Goal: Task Accomplishment & Management: Manage account settings

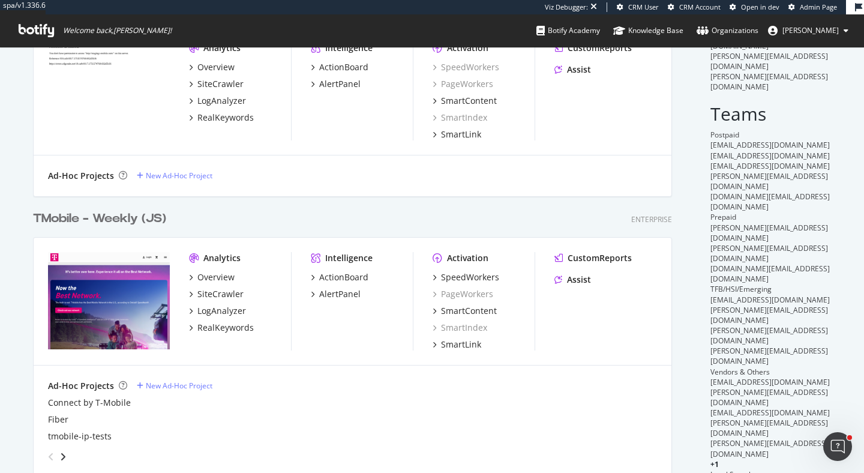
scroll to position [135, 0]
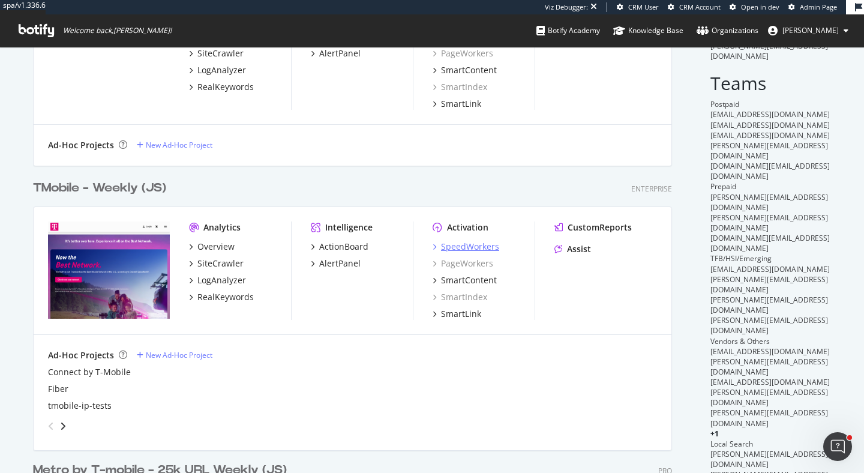
click at [479, 245] on div "SpeedWorkers" at bounding box center [470, 247] width 58 height 12
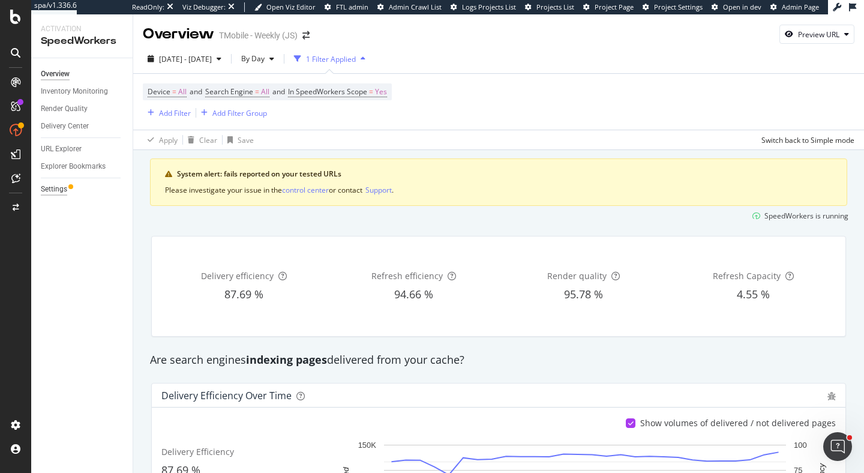
click at [47, 185] on div "Settings" at bounding box center [54, 189] width 26 height 13
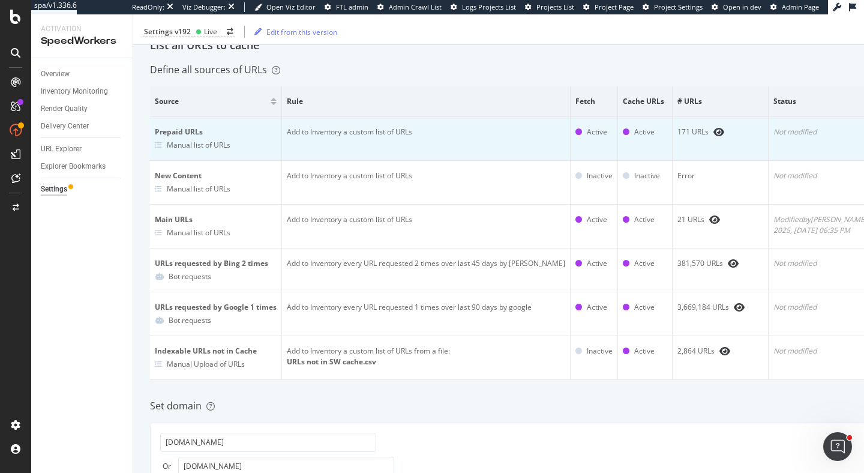
scroll to position [155, 0]
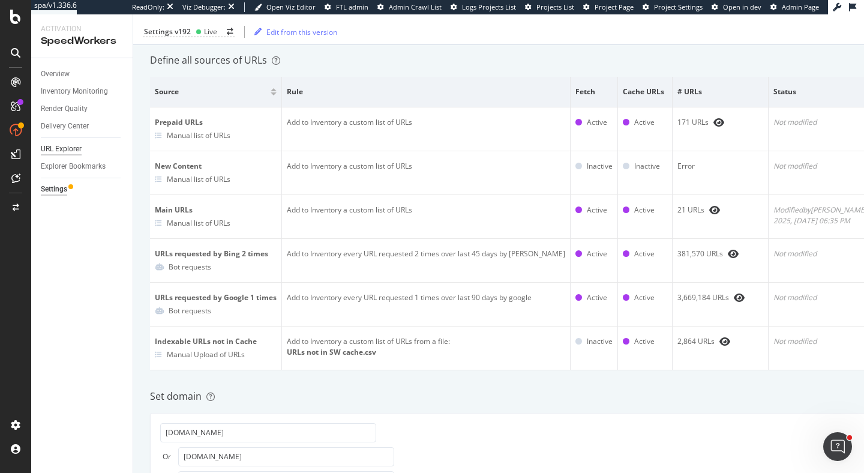
click at [68, 146] on div "URL Explorer" at bounding box center [61, 149] width 41 height 13
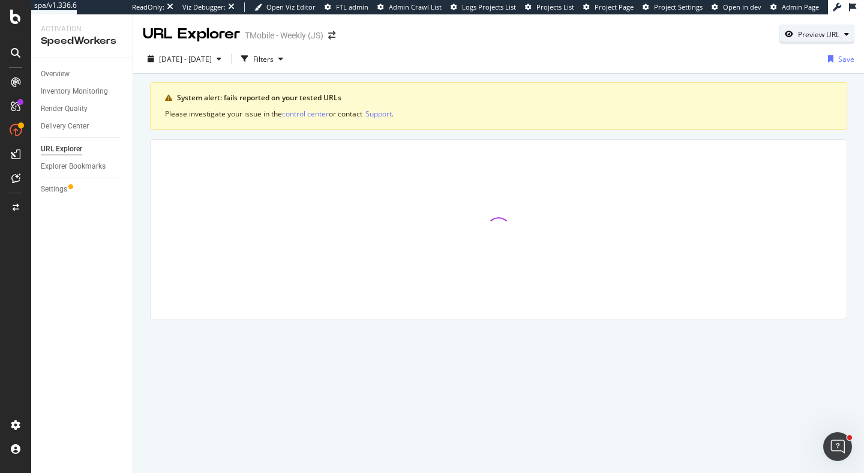
click at [820, 34] on div "Preview URL" at bounding box center [818, 34] width 41 height 10
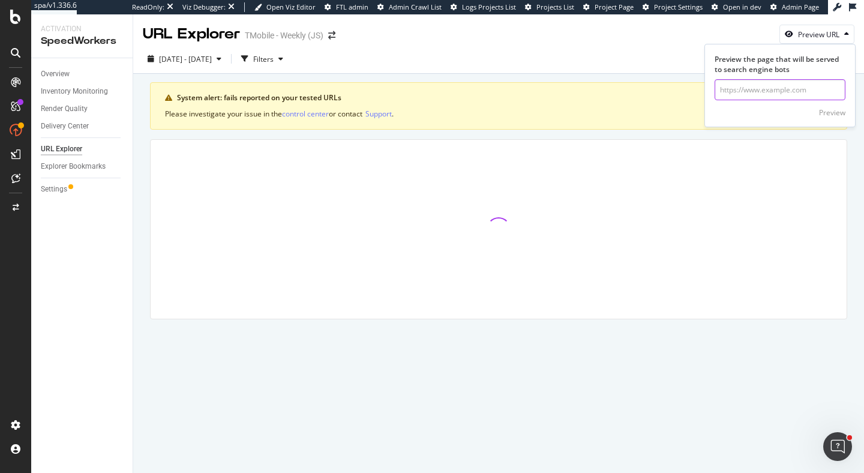
click at [752, 95] on input "url" at bounding box center [780, 89] width 131 height 21
paste input "[URL][DOMAIN_NAME]"
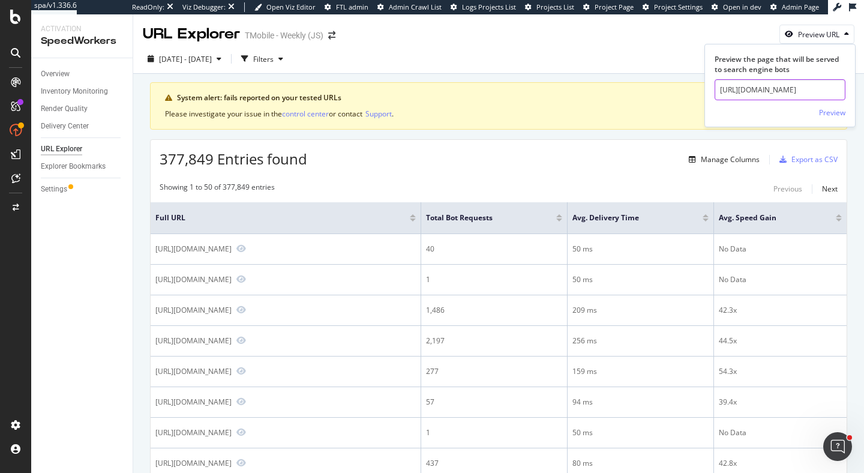
scroll to position [0, 59]
type input "[URL][DOMAIN_NAME]"
click at [835, 110] on div "Preview" at bounding box center [832, 112] width 26 height 10
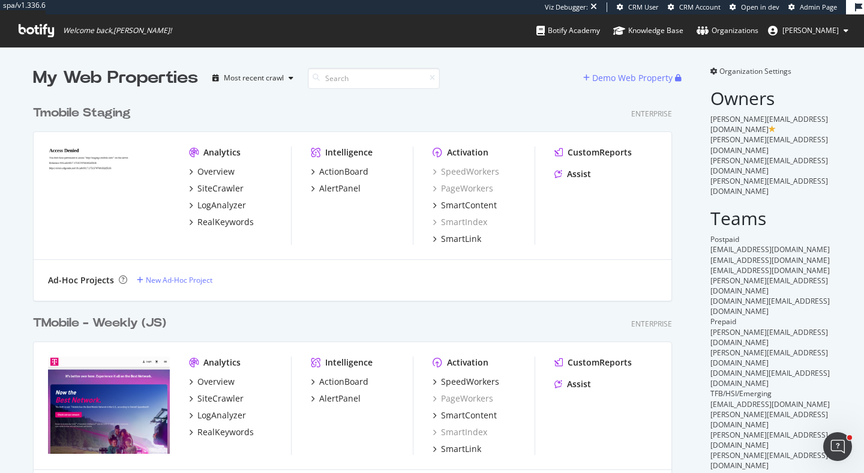
scroll to position [984, 649]
click at [232, 415] on div "LogAnalyzer" at bounding box center [221, 415] width 49 height 12
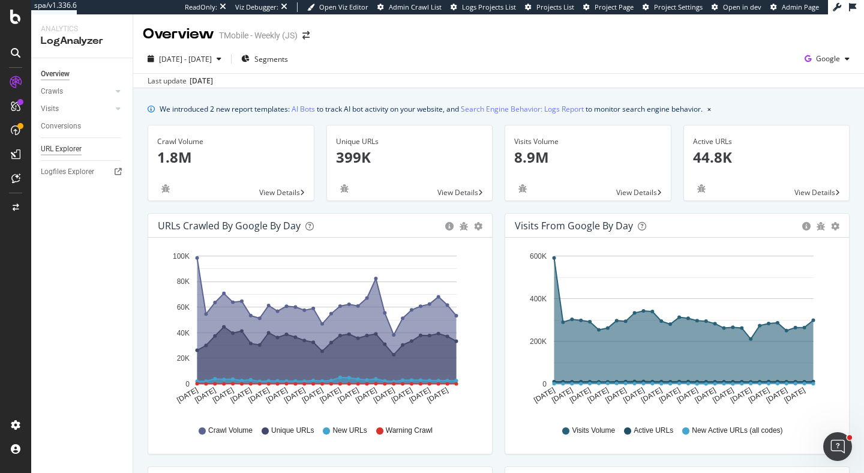
click at [74, 144] on div "URL Explorer" at bounding box center [61, 149] width 41 height 13
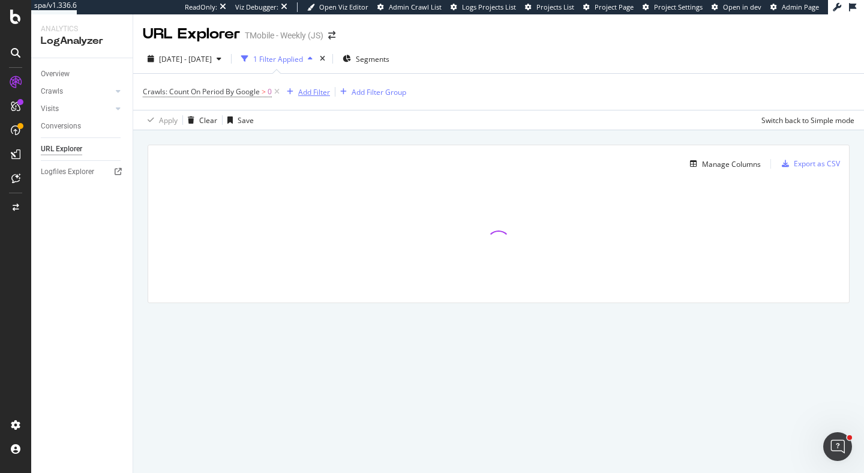
click at [314, 92] on div "Add Filter" at bounding box center [314, 92] width 32 height 10
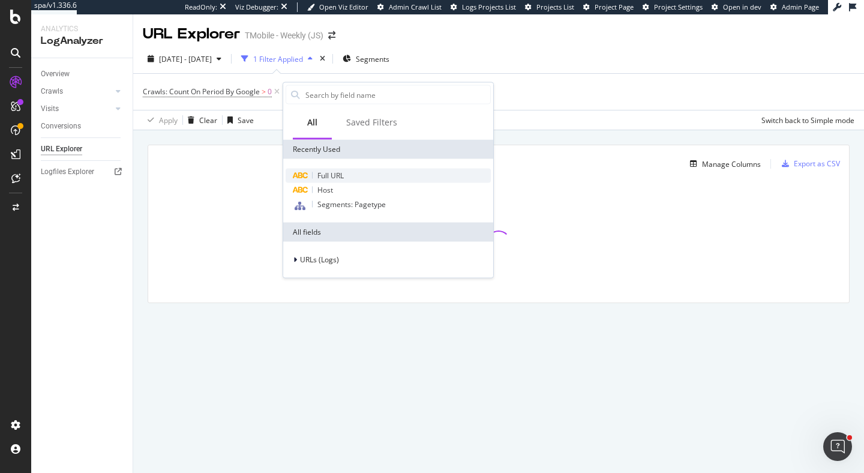
click at [348, 179] on div "Full URL" at bounding box center [388, 176] width 205 height 14
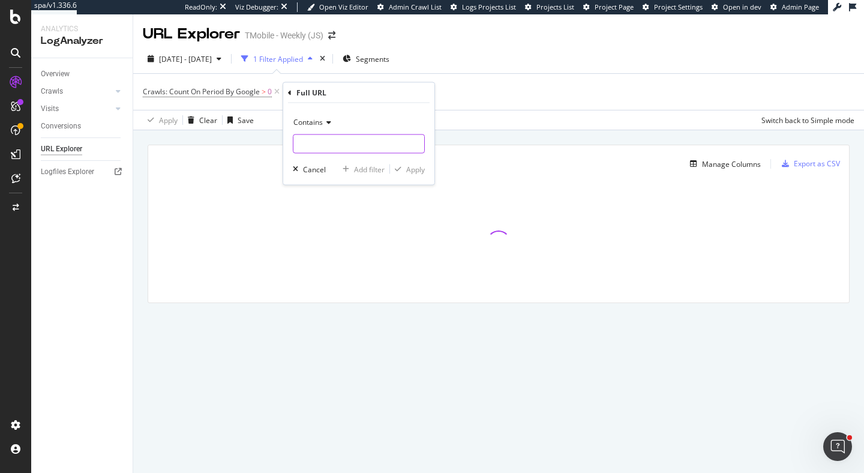
click at [336, 151] on input "text" at bounding box center [358, 143] width 131 height 19
paste input "https://www.t-mobile.com/cell-phone/google-pixel-10"
type input "https://www.t-mobile.com/cell-phone/google-pixel-10"
click at [418, 172] on div "Apply" at bounding box center [415, 169] width 19 height 10
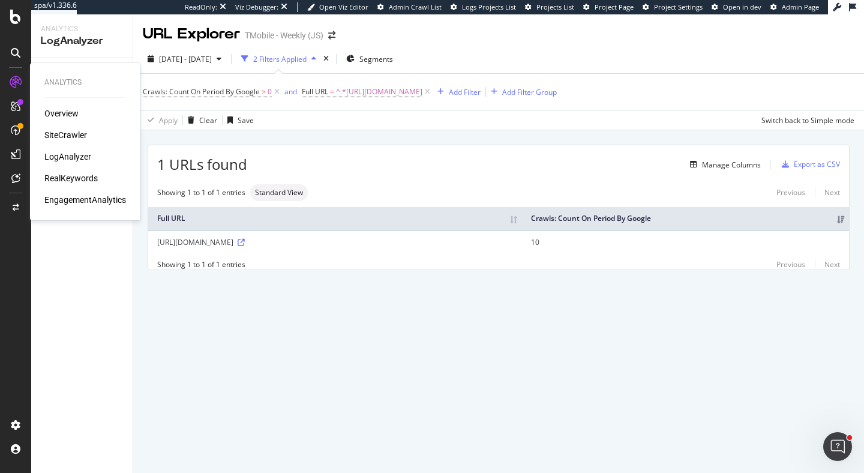
click at [81, 179] on div "RealKeywords" at bounding box center [70, 178] width 53 height 12
click at [726, 160] on div "Manage Columns" at bounding box center [731, 165] width 59 height 10
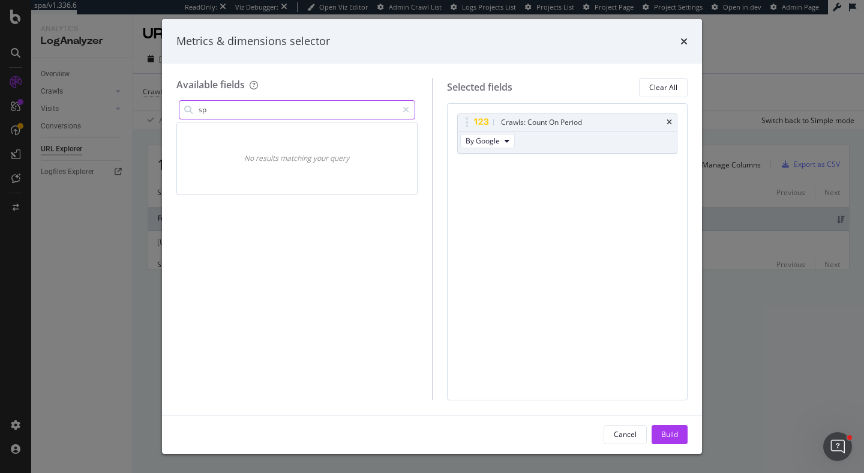
type input "s"
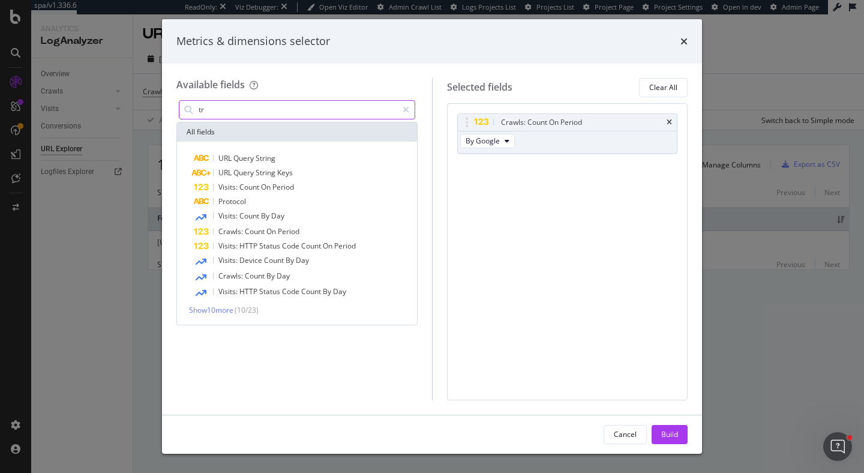
type input "t"
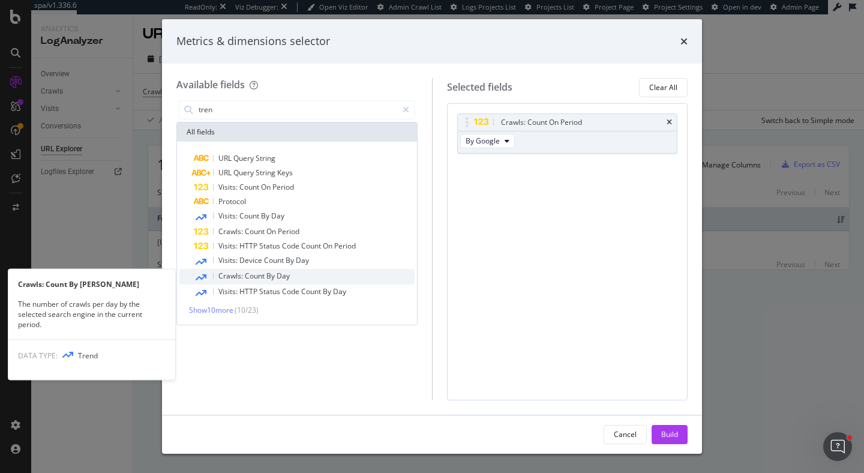
type input "tren"
click at [313, 280] on div "Crawls: Count By Day" at bounding box center [304, 277] width 221 height 16
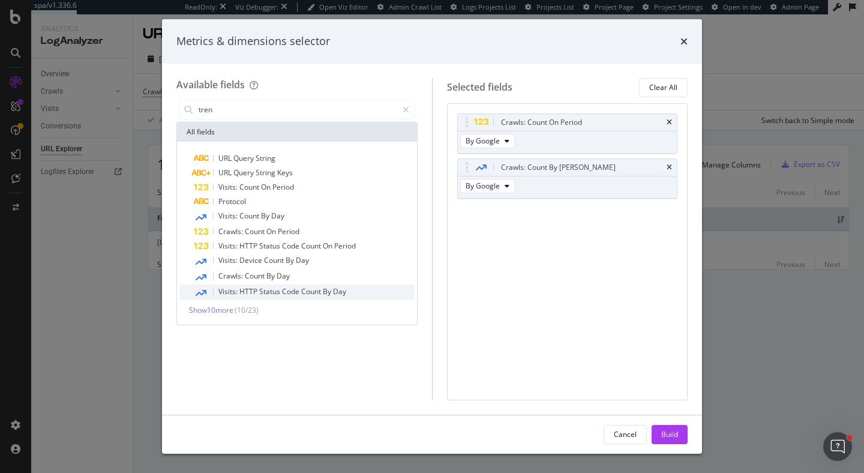
click at [317, 288] on span "Count" at bounding box center [312, 291] width 22 height 10
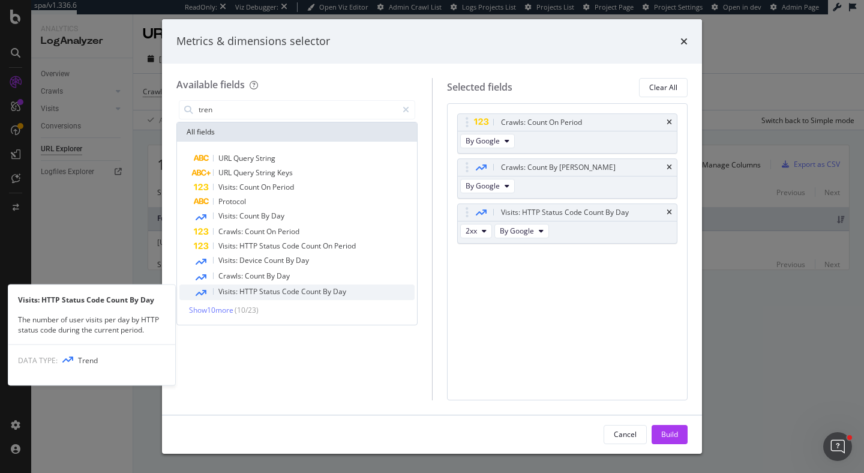
click at [317, 289] on span "Count" at bounding box center [312, 291] width 22 height 10
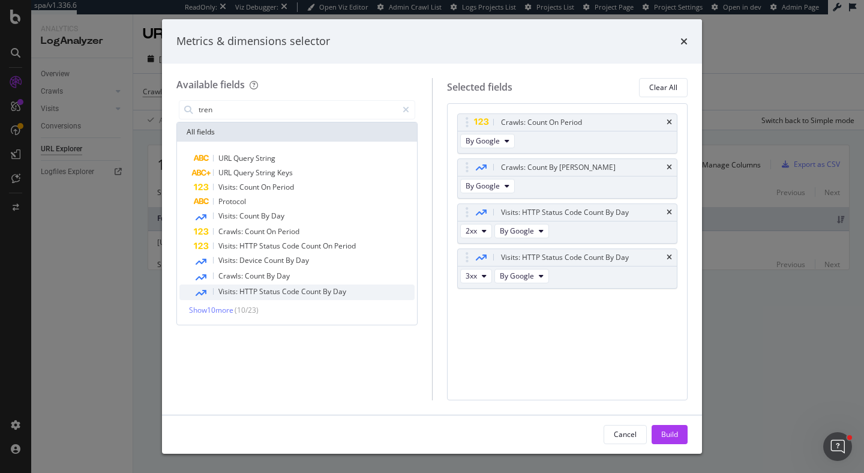
click at [317, 290] on span "Count" at bounding box center [312, 291] width 22 height 10
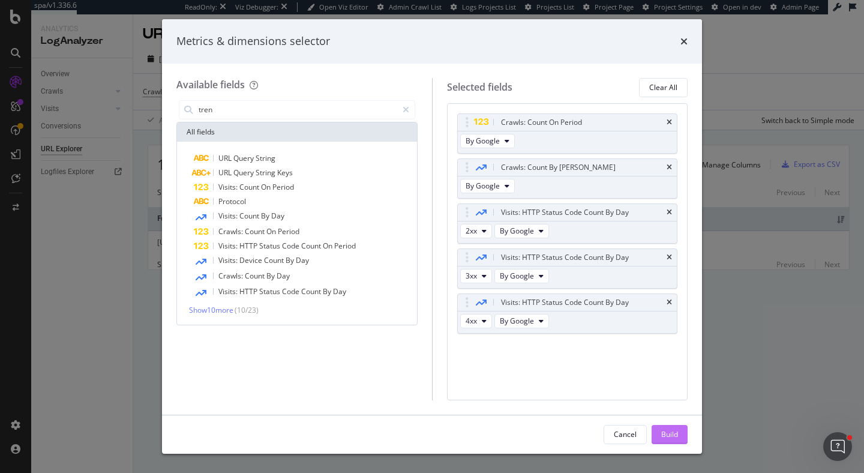
click at [670, 433] on div "Build" at bounding box center [669, 434] width 17 height 10
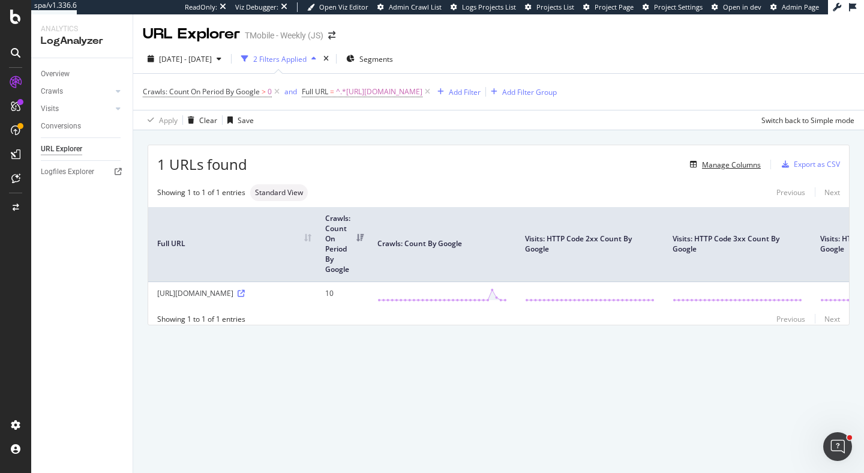
scroll to position [0, 110]
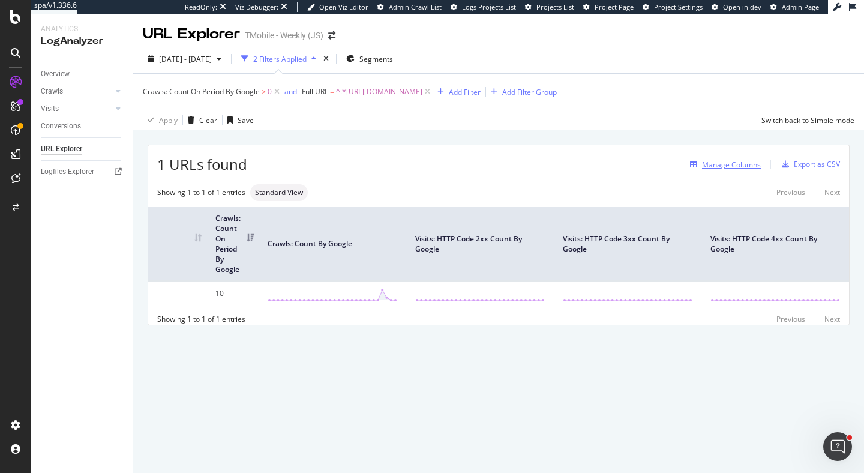
click at [743, 166] on div "Manage Columns" at bounding box center [731, 165] width 59 height 10
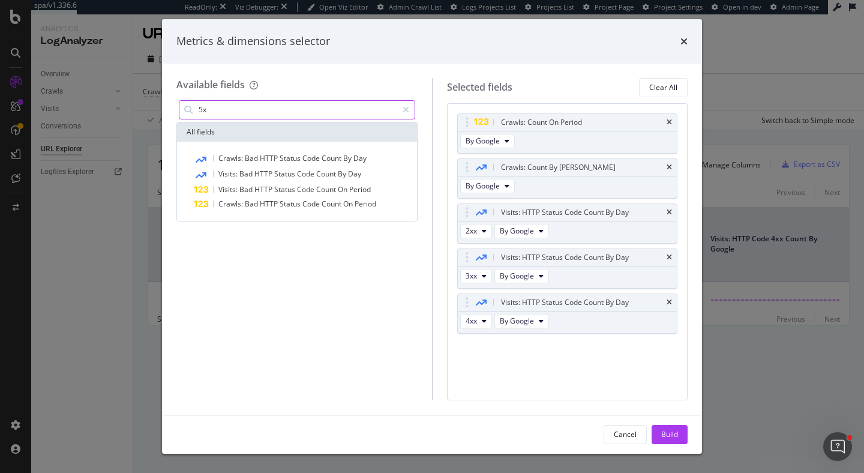
click at [328, 109] on input "5x" at bounding box center [297, 110] width 200 height 18
type input "5"
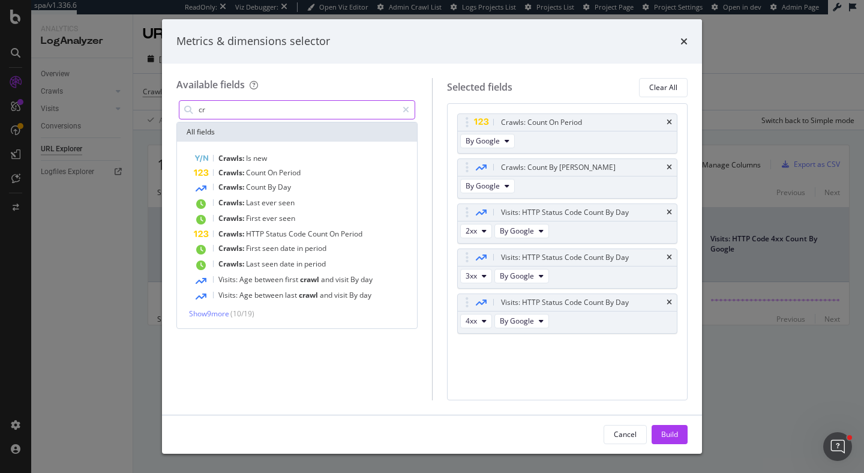
type input "c"
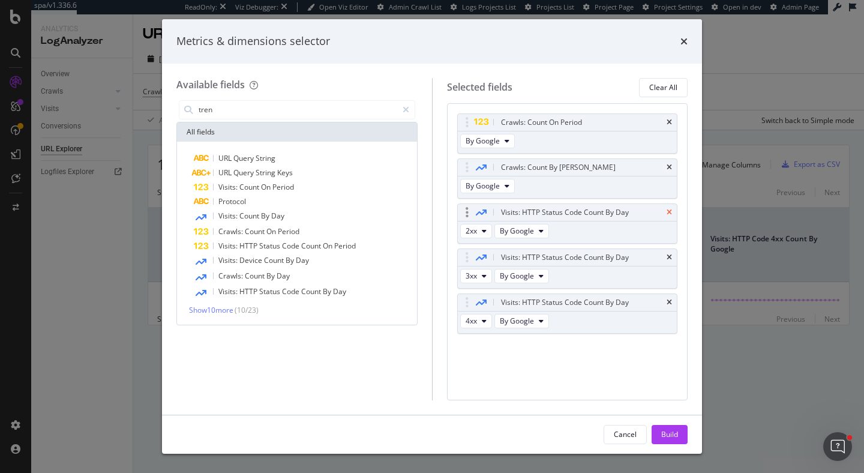
type input "tren"
click at [668, 212] on icon "times" at bounding box center [669, 212] width 5 height 7
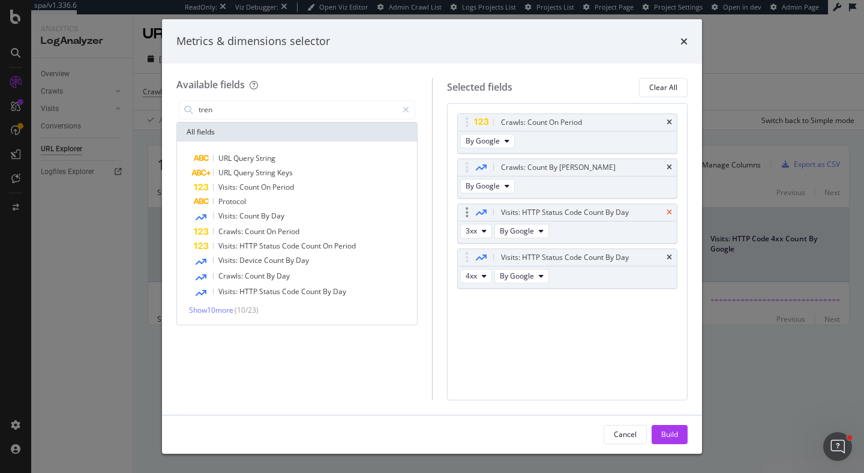
click at [669, 212] on icon "times" at bounding box center [669, 212] width 5 height 7
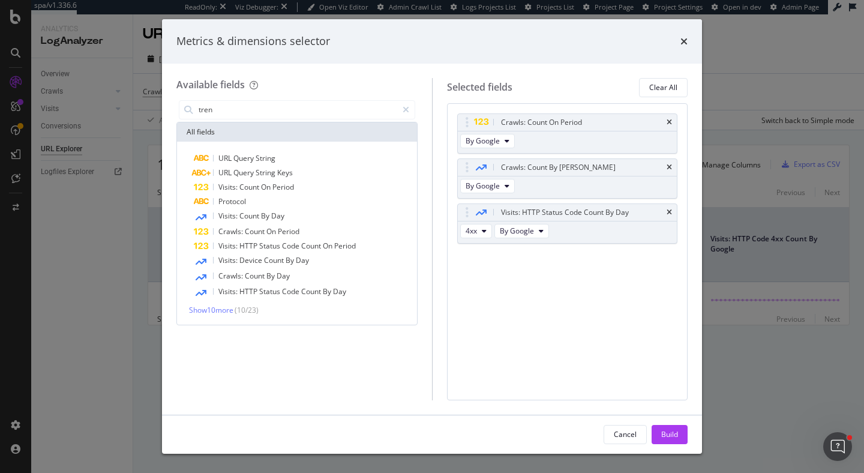
click at [669, 212] on icon "times" at bounding box center [669, 212] width 5 height 7
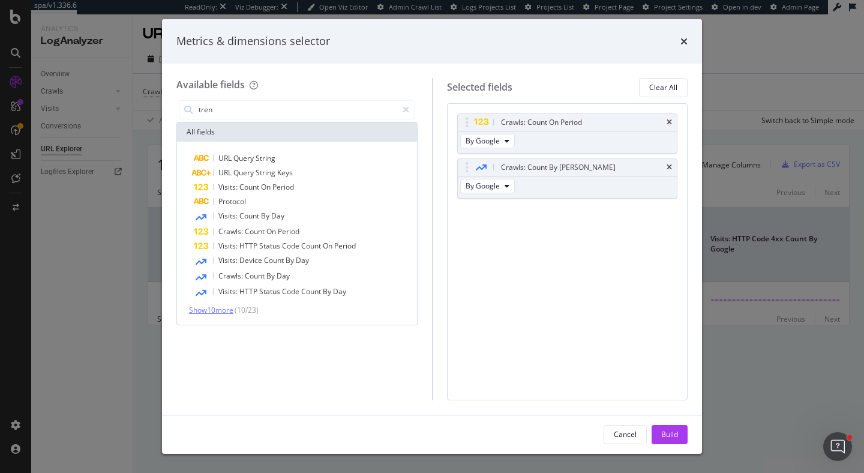
click at [225, 309] on span "Show 10 more" at bounding box center [211, 310] width 44 height 10
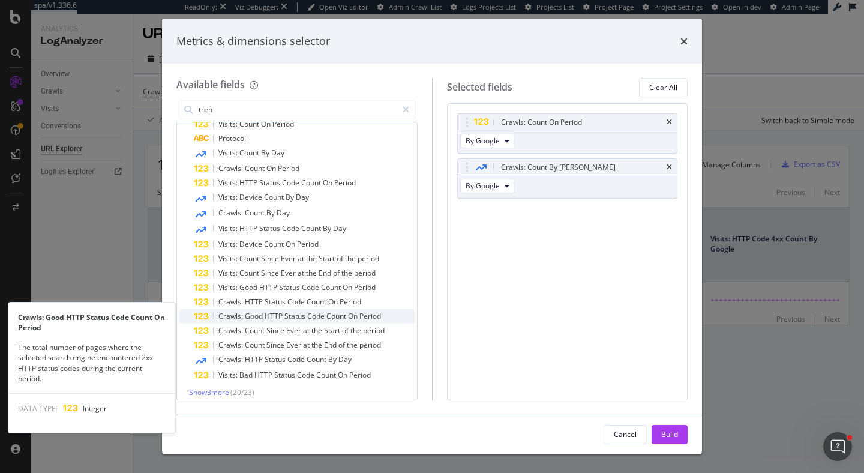
scroll to position [70, 0]
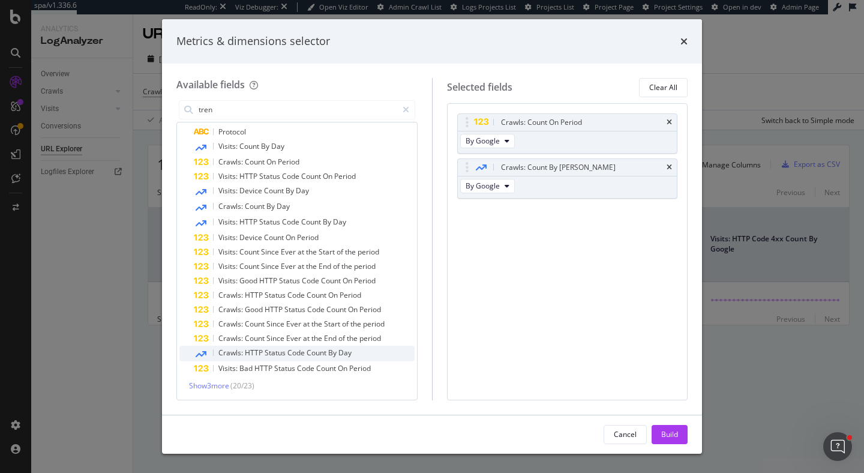
click at [331, 353] on span "By" at bounding box center [333, 352] width 10 height 10
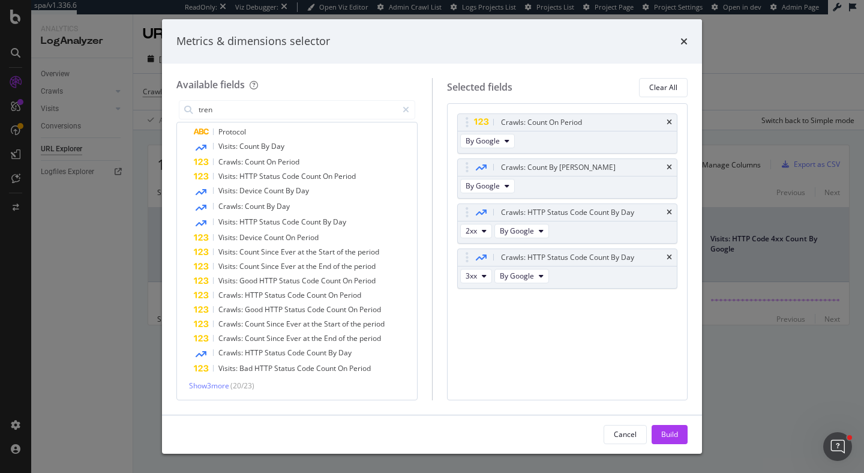
click at [331, 353] on span "By" at bounding box center [333, 352] width 10 height 10
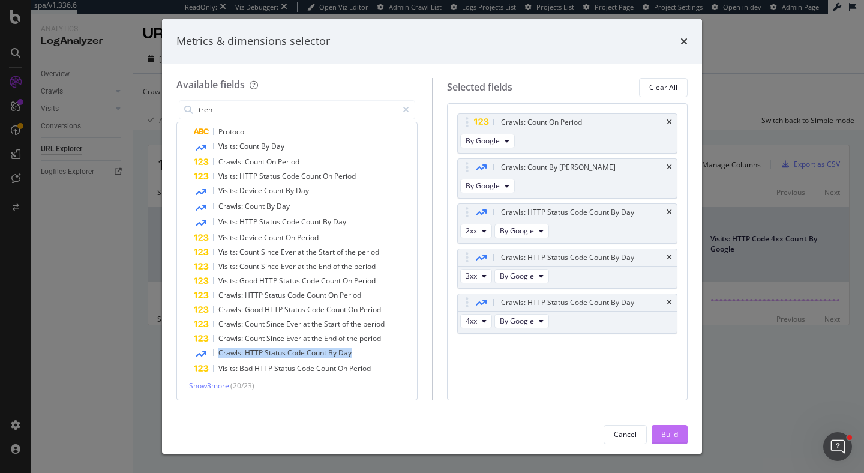
click at [677, 436] on div "Build" at bounding box center [669, 434] width 17 height 10
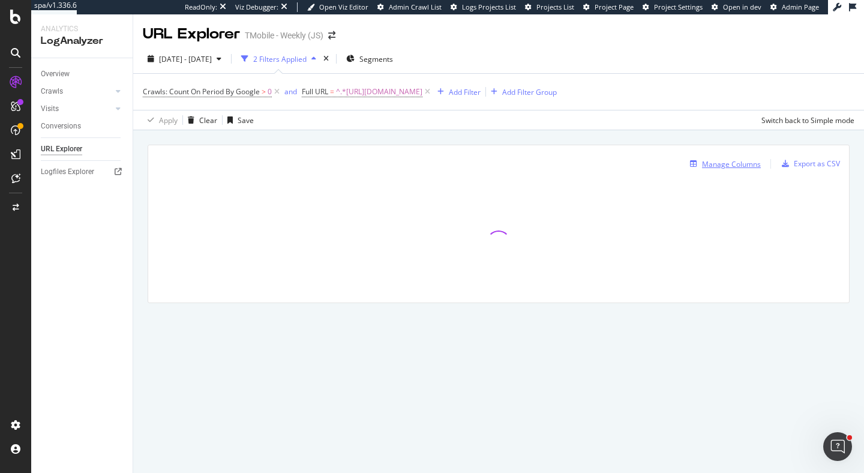
click at [747, 161] on div "Manage Columns" at bounding box center [731, 164] width 59 height 10
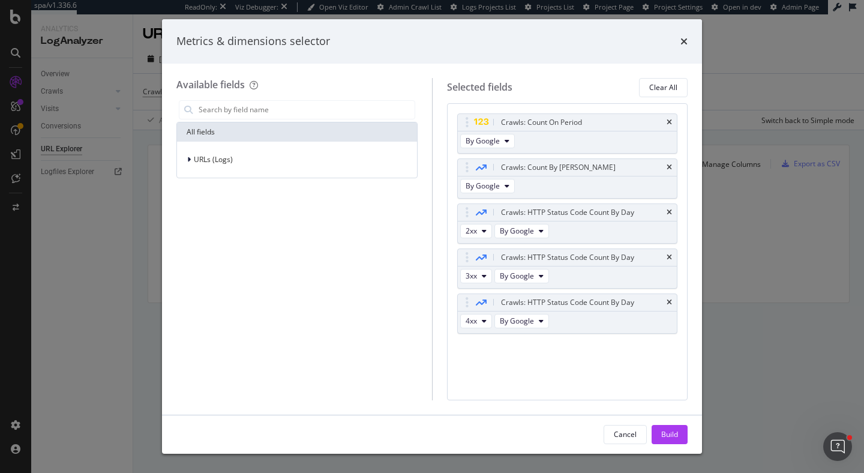
click at [753, 262] on div "Metrics & dimensions selector Available fields All fields URLs (Logs) Selected …" at bounding box center [432, 236] width 864 height 473
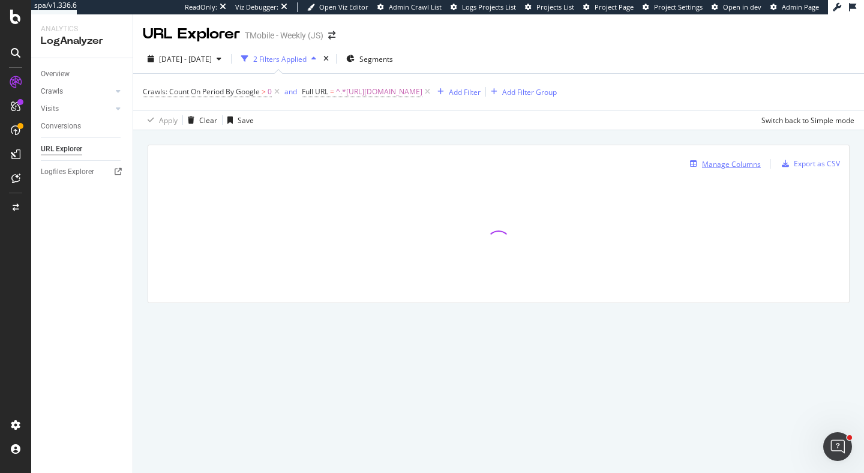
click at [745, 163] on div "Manage Columns" at bounding box center [731, 164] width 59 height 10
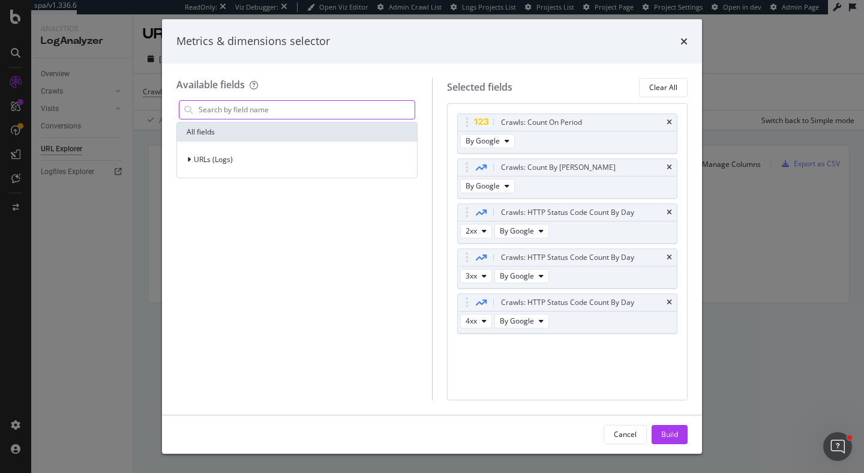
click at [319, 109] on input "modal" at bounding box center [305, 110] width 217 height 18
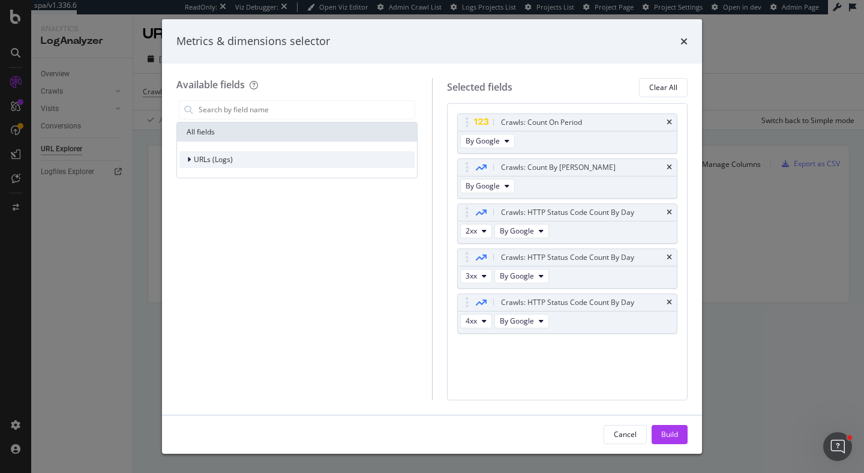
click at [191, 157] on div "modal" at bounding box center [190, 160] width 7 height 12
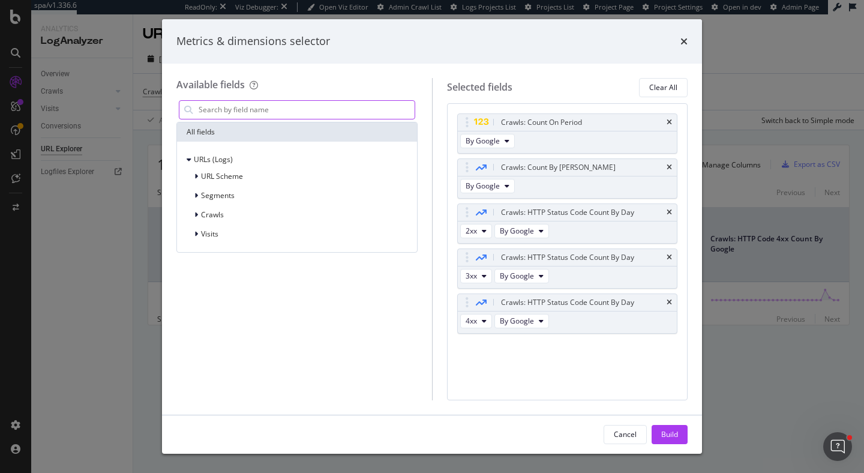
click at [287, 112] on input "modal" at bounding box center [305, 110] width 217 height 18
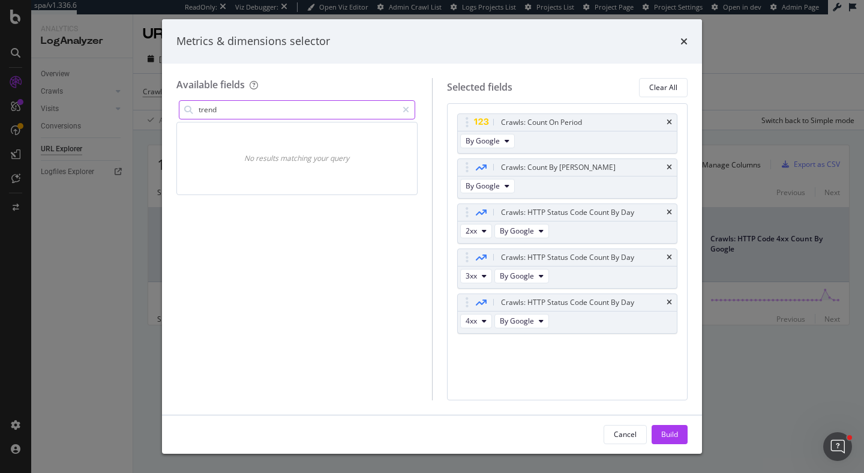
click at [264, 117] on input "trend" at bounding box center [297, 110] width 200 height 18
click at [257, 113] on input "trend" at bounding box center [297, 110] width 200 height 18
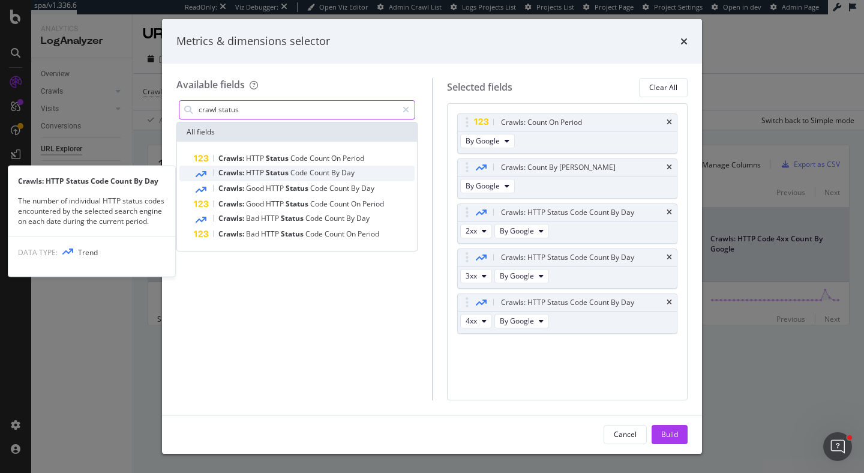
type input "crawl status"
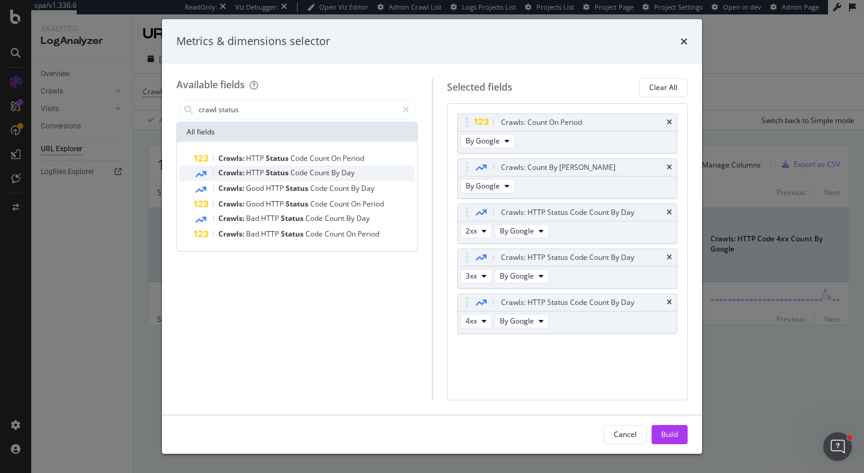
click at [307, 172] on span "Code" at bounding box center [299, 172] width 19 height 10
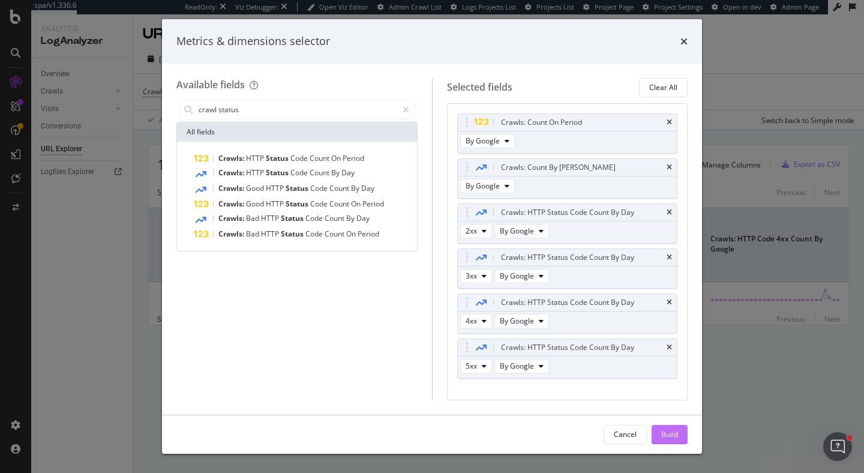
click at [667, 440] on div "Build" at bounding box center [669, 434] width 17 height 18
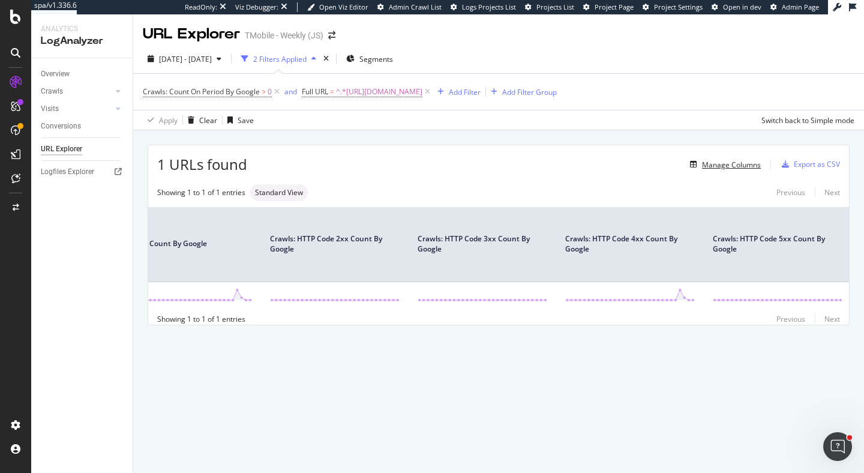
scroll to position [0, 257]
click at [357, 93] on span "^.*https://www.t-mobile.com/cell-phone/google-pixel-10.*$" at bounding box center [379, 91] width 86 height 17
click at [535, 127] on div "Apply Clear Save Switch back to Simple mode" at bounding box center [498, 120] width 731 height 20
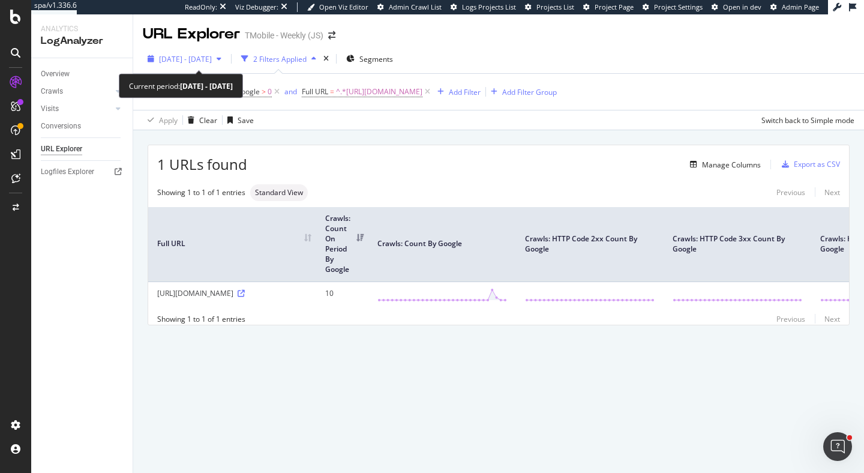
click at [226, 58] on div "button" at bounding box center [219, 58] width 14 height 7
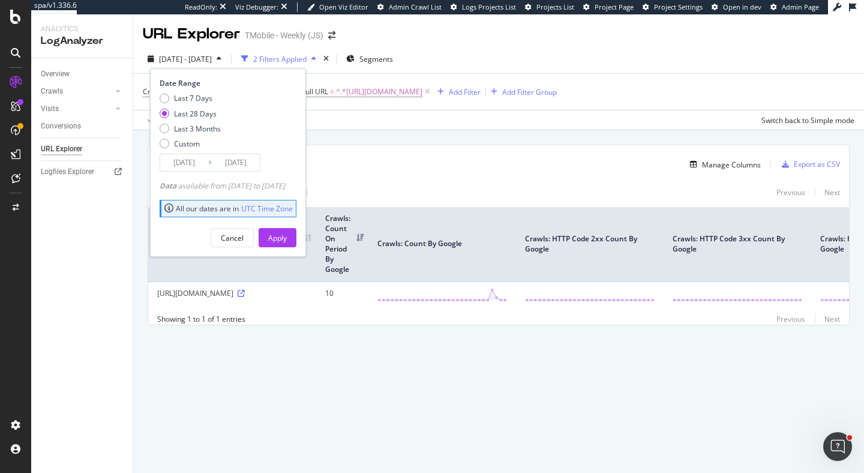
click at [508, 47] on div "2025 Jul. 21st - Aug. 19th 2 Filters Applied Segments Date Range Last 7 Days La…" at bounding box center [498, 87] width 731 height 86
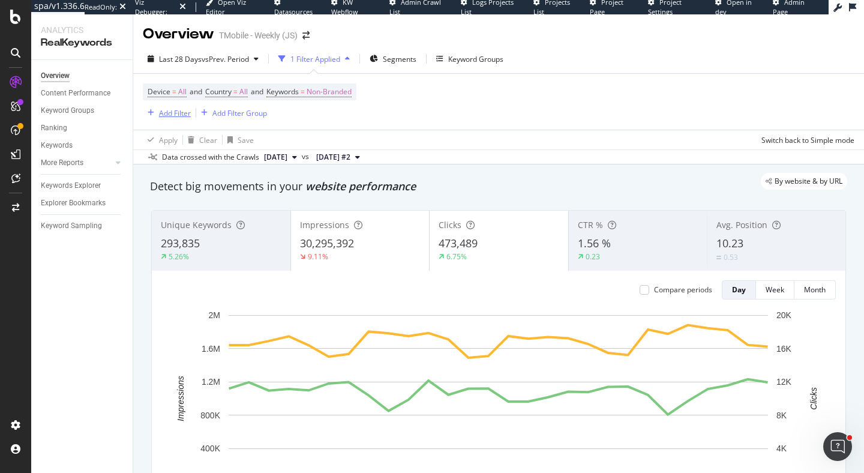
click at [160, 113] on div "Add Filter" at bounding box center [175, 113] width 32 height 10
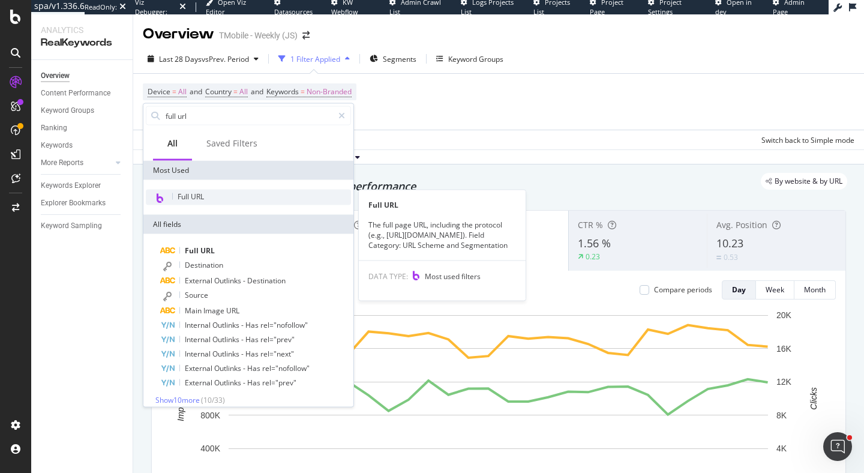
type input "full url"
click at [230, 202] on div "Full URL" at bounding box center [248, 198] width 205 height 16
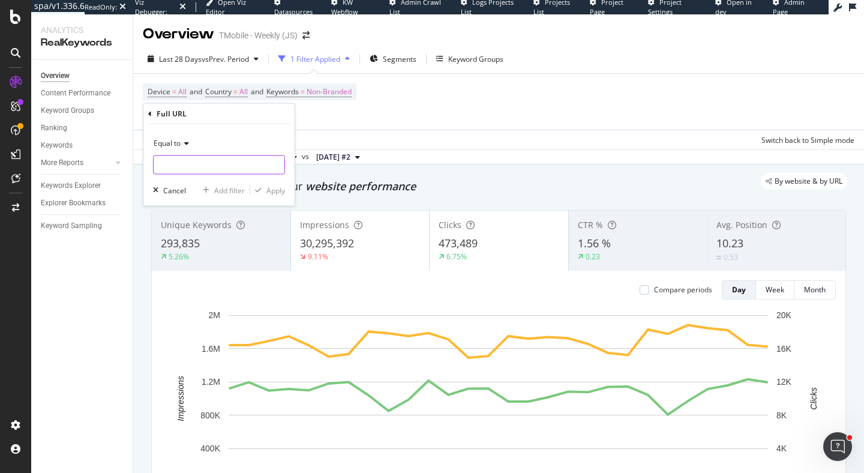
click at [212, 157] on input "text" at bounding box center [219, 164] width 131 height 19
paste input "[URL][DOMAIN_NAME]"
type input "[URL][DOMAIN_NAME]"
click at [274, 187] on div "Apply" at bounding box center [275, 190] width 19 height 10
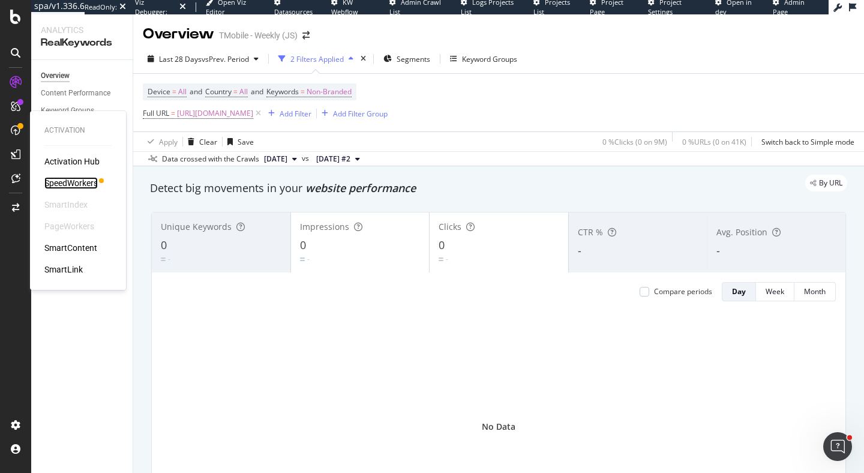
click at [65, 181] on div "SpeedWorkers" at bounding box center [70, 183] width 53 height 12
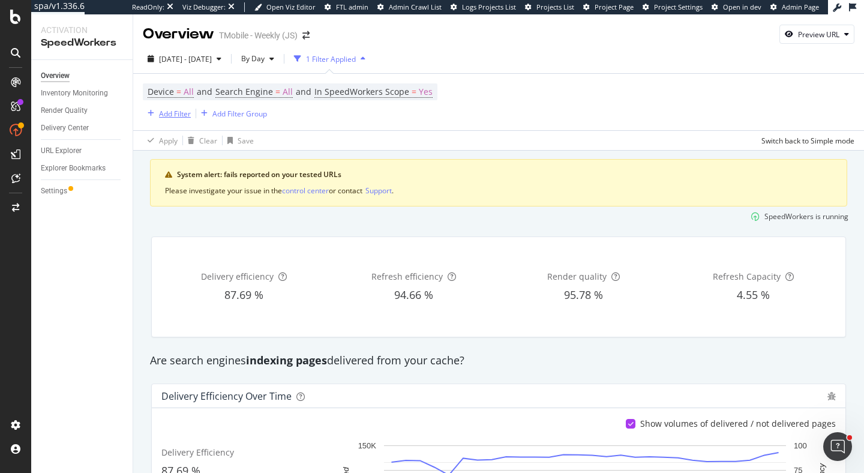
click at [172, 118] on div "Add Filter" at bounding box center [167, 113] width 48 height 13
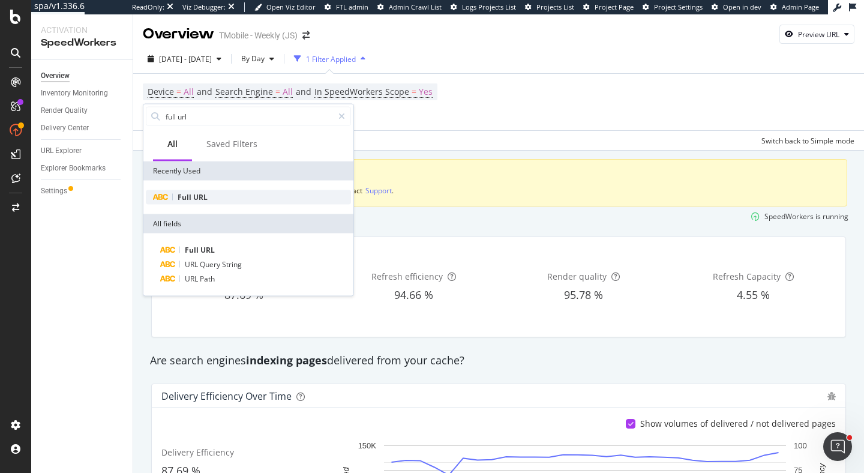
type input "full url"
click at [217, 190] on div "Full URL" at bounding box center [248, 197] width 205 height 14
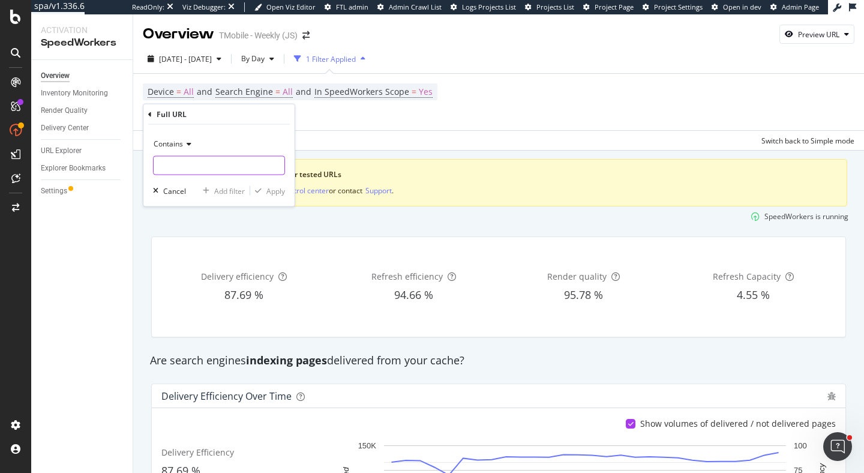
click at [207, 157] on input "text" at bounding box center [219, 165] width 131 height 19
paste input "[URL][DOMAIN_NAME]"
type input "[URL][DOMAIN_NAME]"
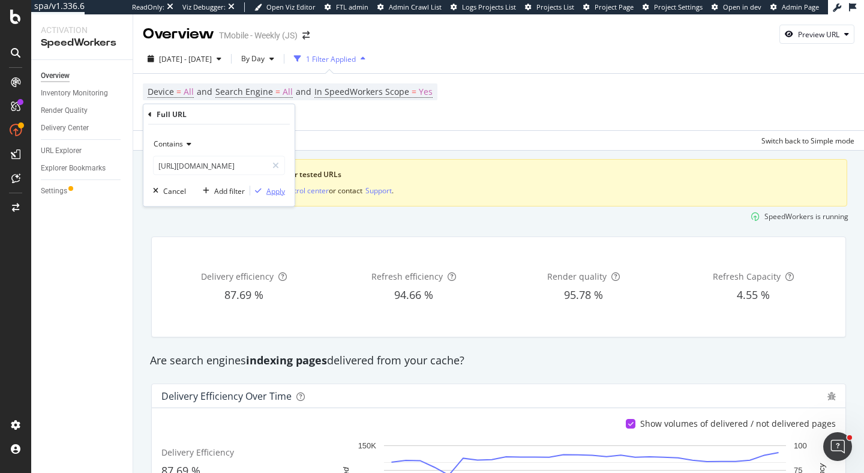
click at [270, 192] on div "Apply" at bounding box center [275, 190] width 19 height 10
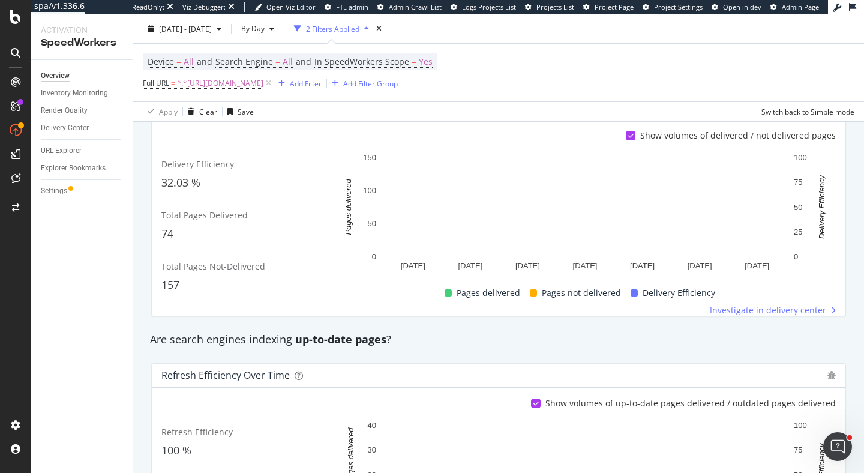
scroll to position [194, 0]
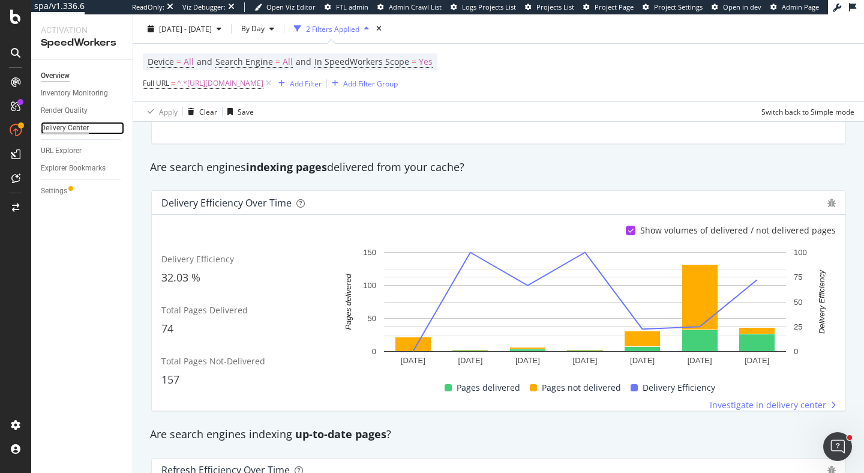
click at [86, 127] on div "Delivery Center" at bounding box center [65, 128] width 48 height 13
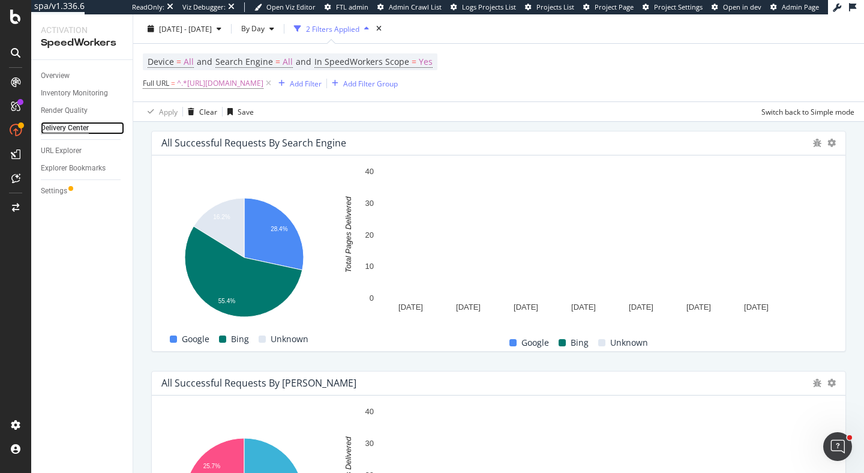
scroll to position [490, 0]
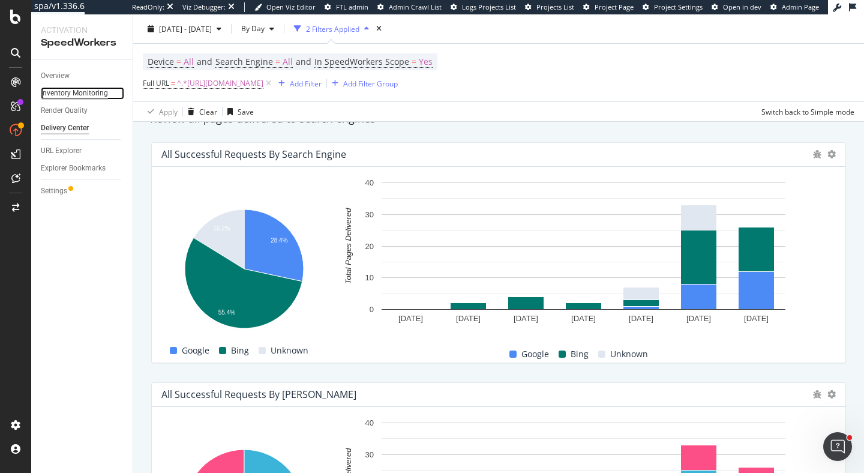
click at [94, 94] on div "Inventory Monitoring" at bounding box center [74, 93] width 67 height 13
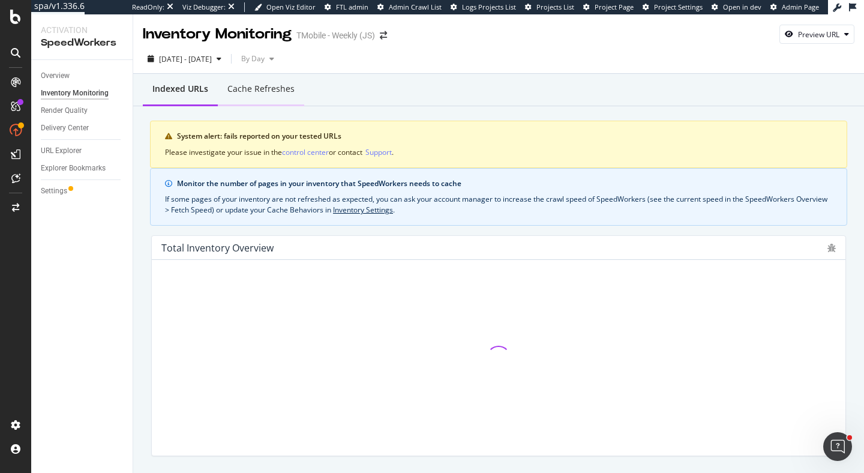
click at [274, 94] on div "Cache refreshes" at bounding box center [260, 89] width 67 height 12
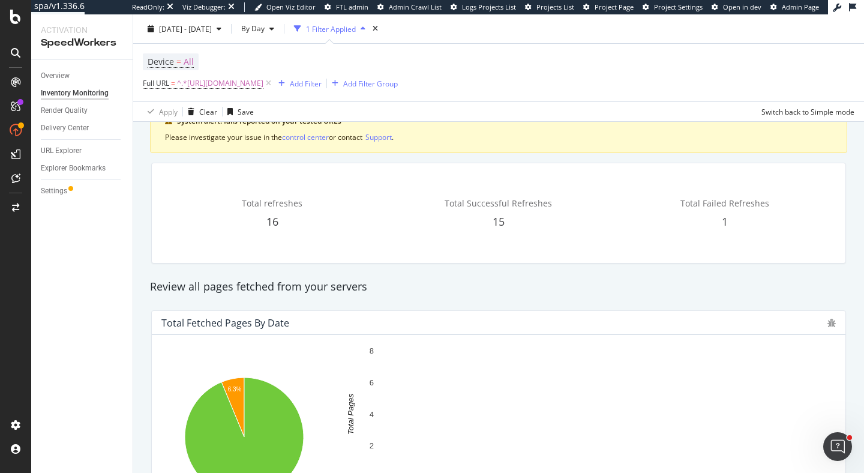
scroll to position [298, 0]
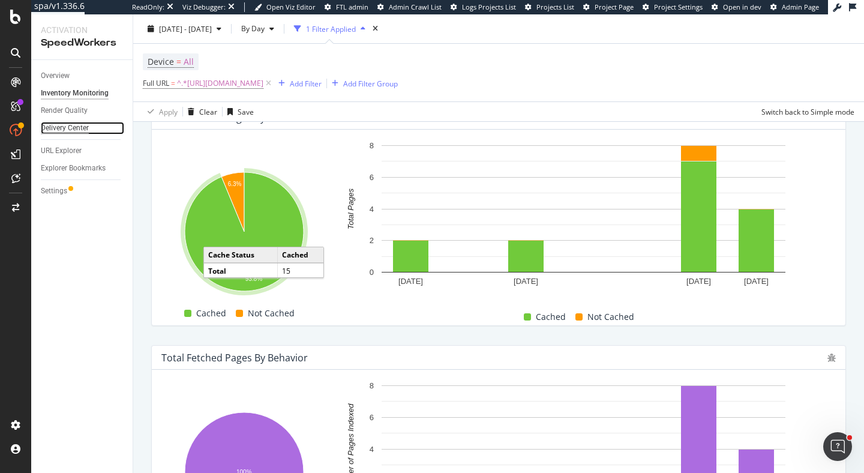
click at [70, 127] on div "Delivery Center" at bounding box center [65, 128] width 48 height 13
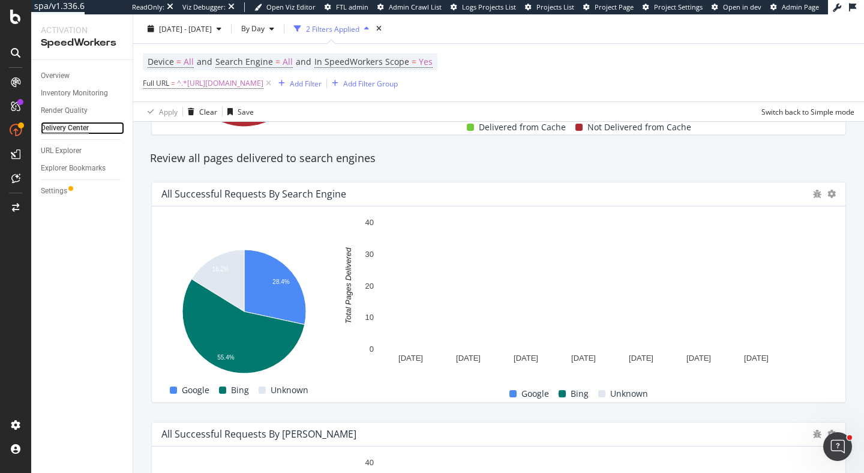
scroll to position [451, 0]
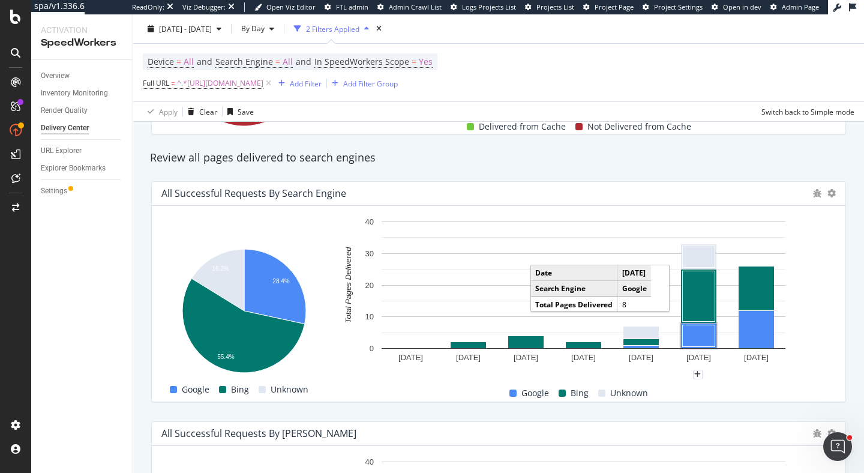
click at [692, 341] on rect "A chart." at bounding box center [699, 336] width 32 height 22
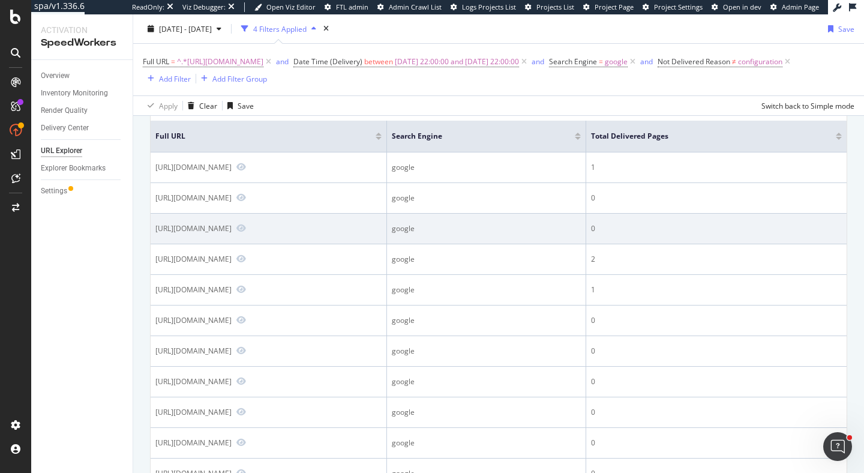
scroll to position [160, 0]
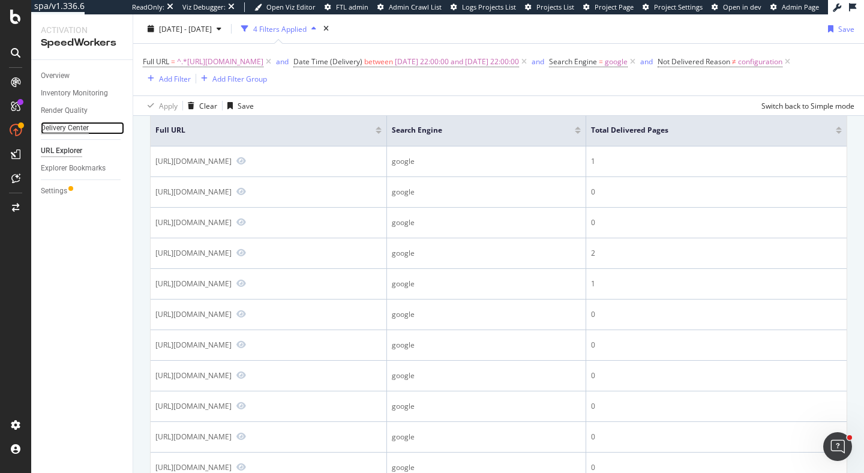
click at [72, 125] on div "Delivery Center" at bounding box center [65, 128] width 48 height 13
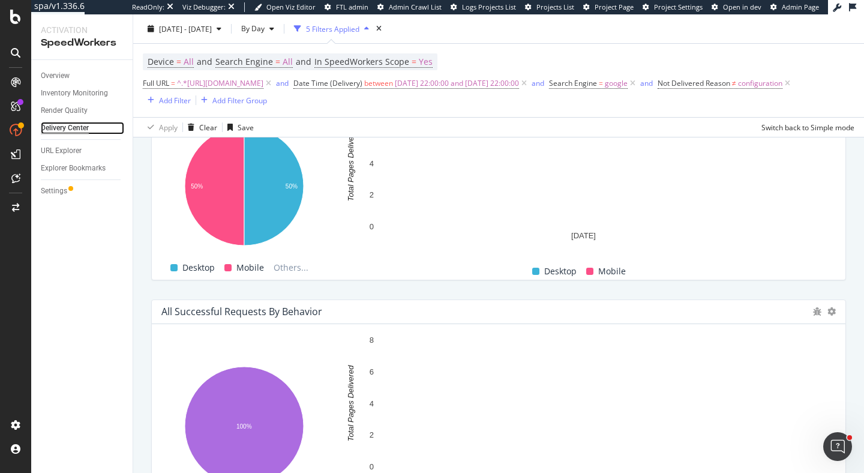
scroll to position [876, 0]
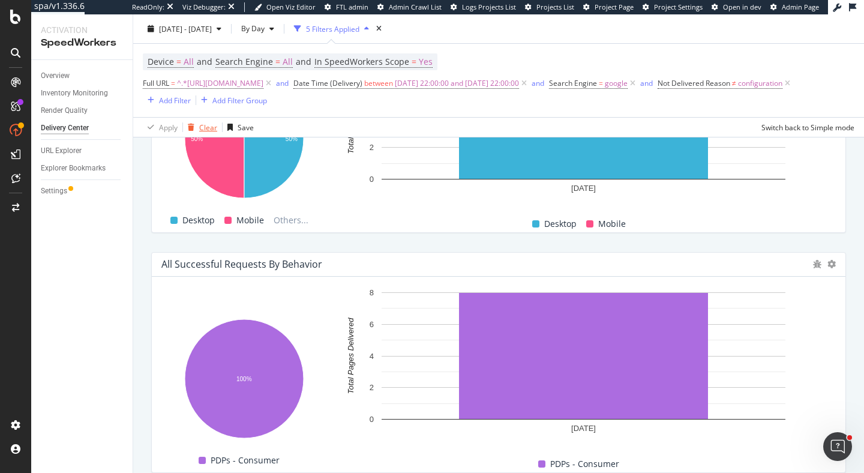
click at [196, 130] on div "button" at bounding box center [191, 127] width 16 height 7
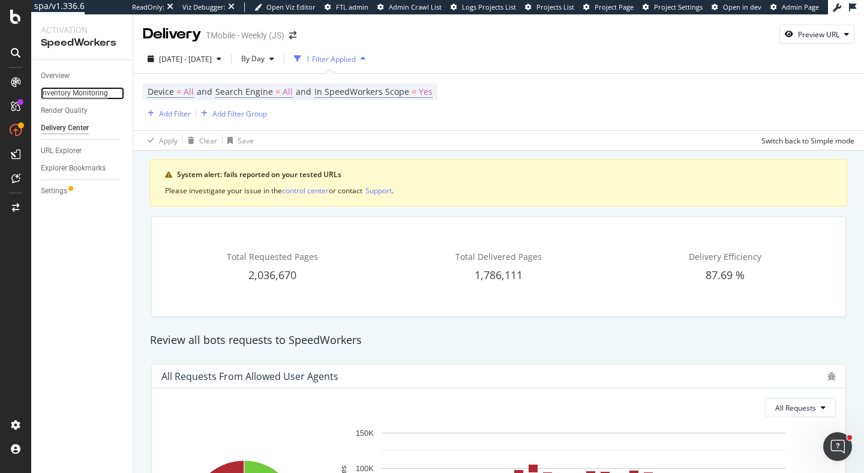
click at [85, 94] on div "Inventory Monitoring" at bounding box center [74, 93] width 67 height 13
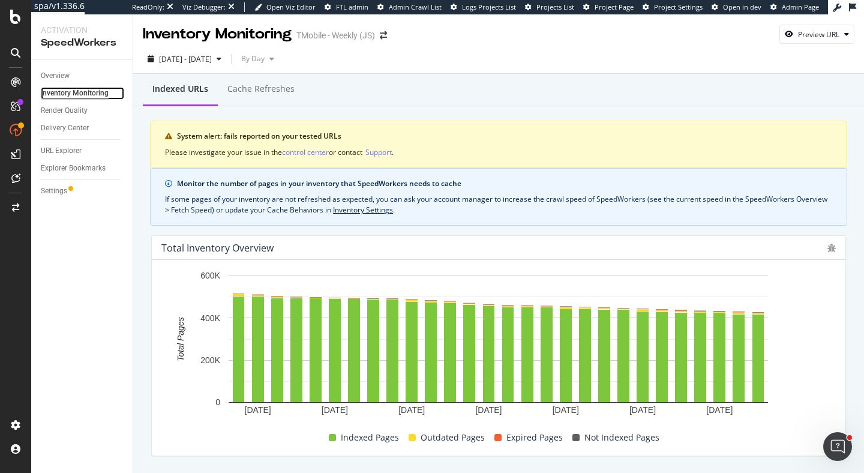
scroll to position [127, 0]
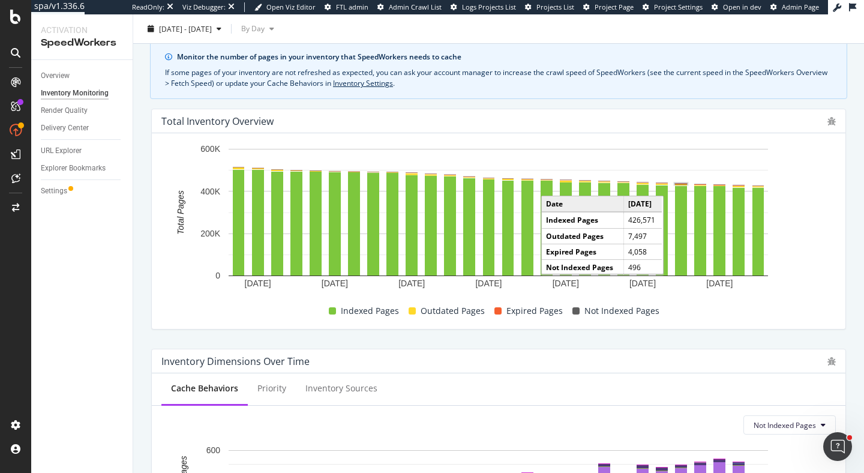
click at [682, 184] on rect "A chart." at bounding box center [681, 184] width 12 height 1
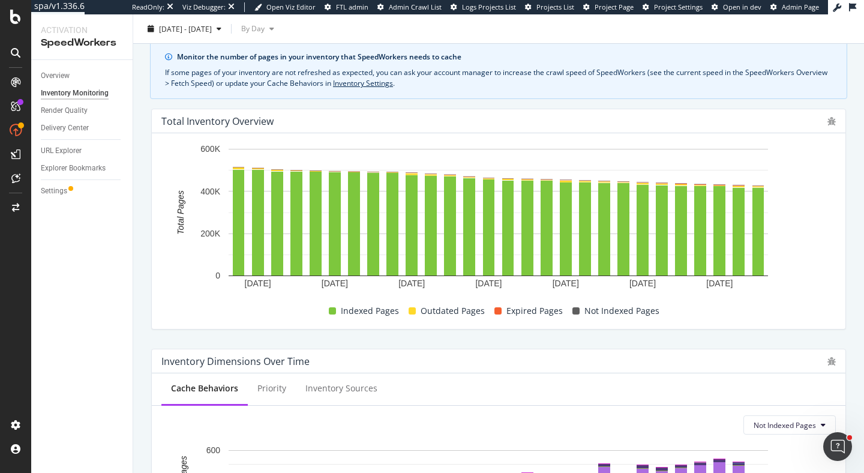
click at [525, 310] on span "Expired Pages" at bounding box center [534, 311] width 56 height 14
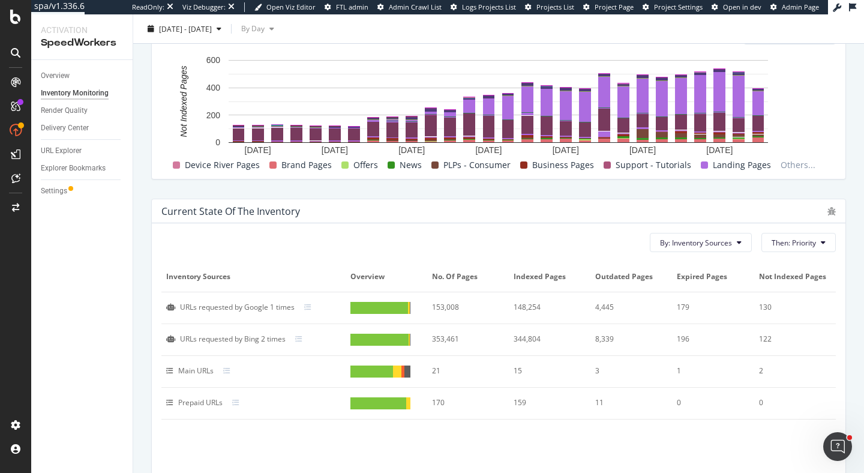
scroll to position [635, 0]
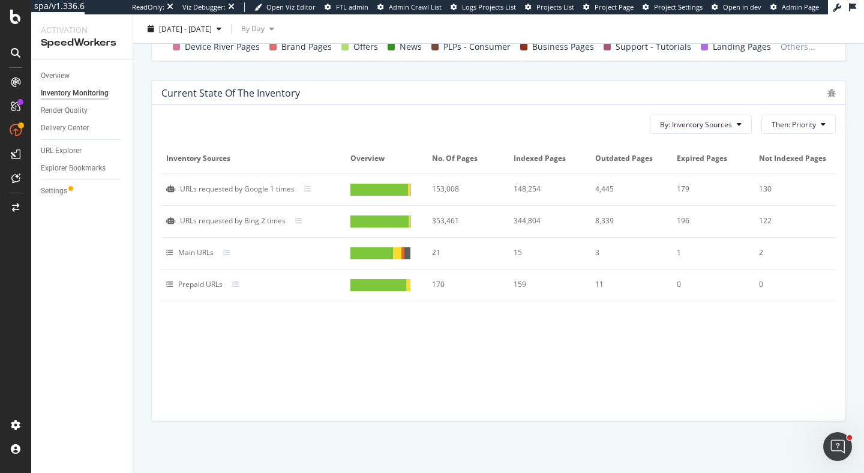
click at [403, 255] on div at bounding box center [402, 253] width 3 height 12
click at [226, 251] on icon at bounding box center [226, 252] width 7 height 7
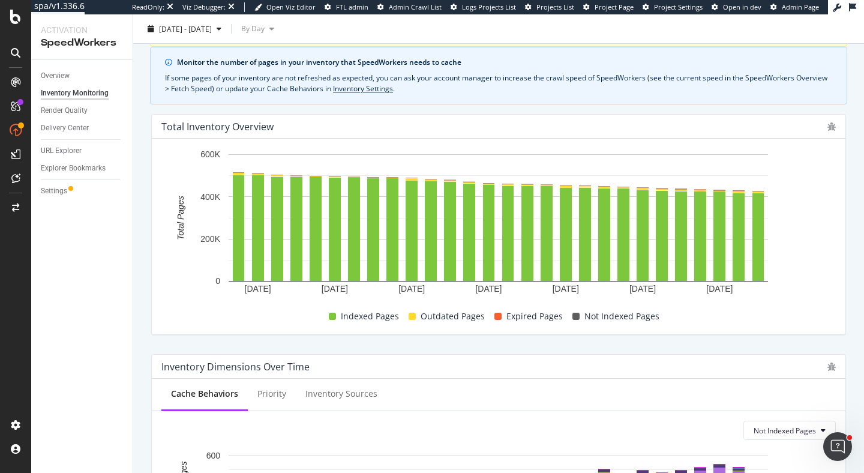
scroll to position [0, 0]
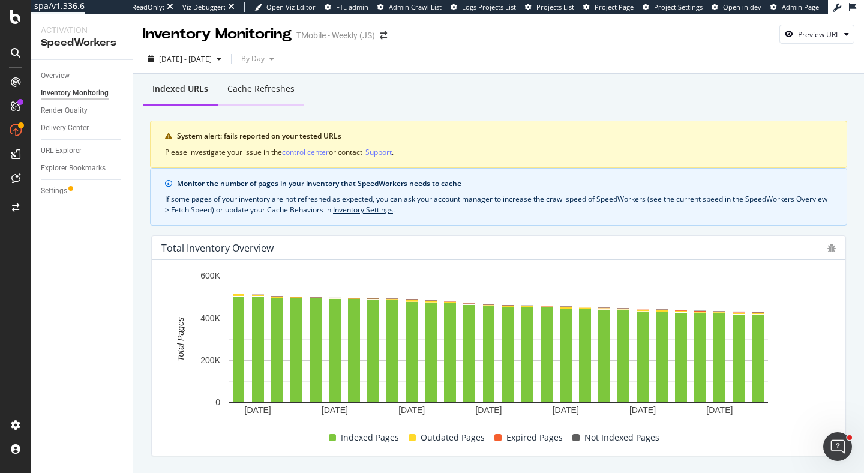
click at [275, 97] on div "Cache refreshes" at bounding box center [261, 89] width 86 height 33
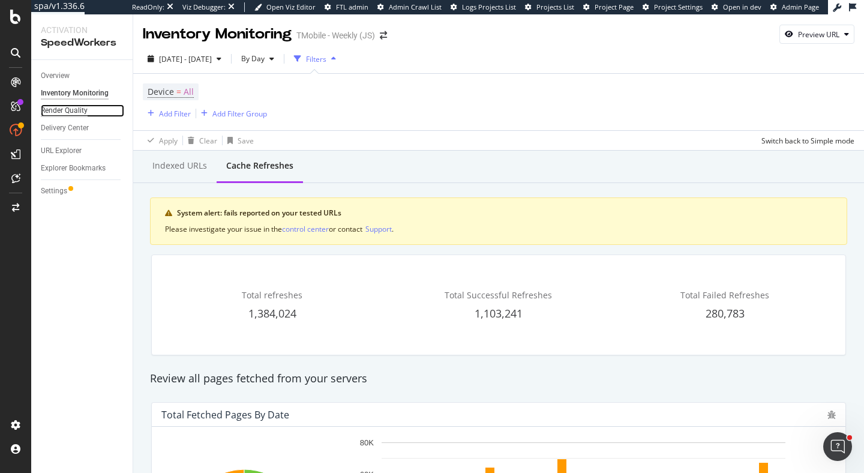
click at [55, 107] on div "Render Quality" at bounding box center [64, 110] width 47 height 13
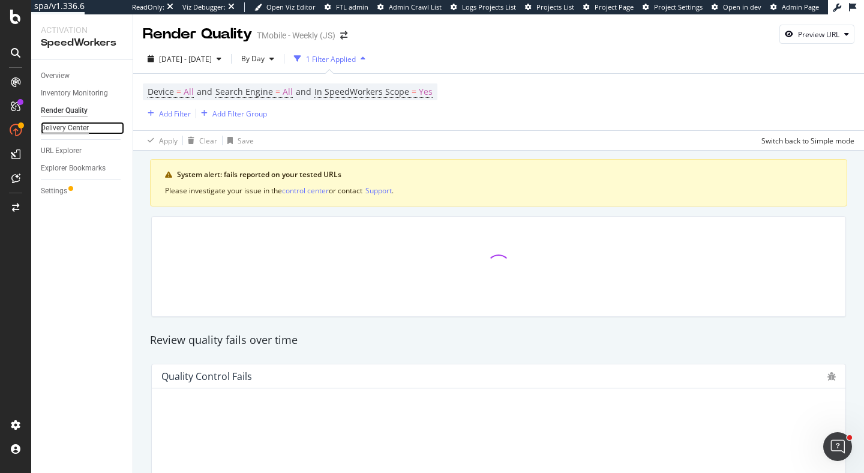
click at [57, 124] on div "Delivery Center" at bounding box center [65, 128] width 48 height 13
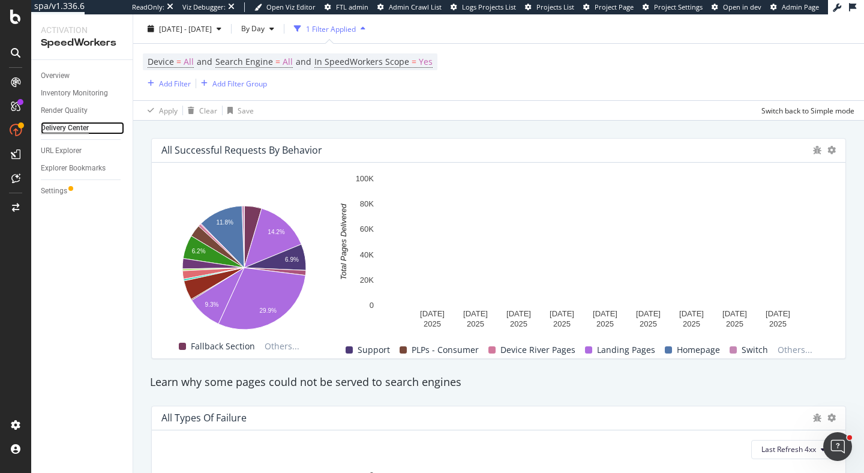
scroll to position [1178, 0]
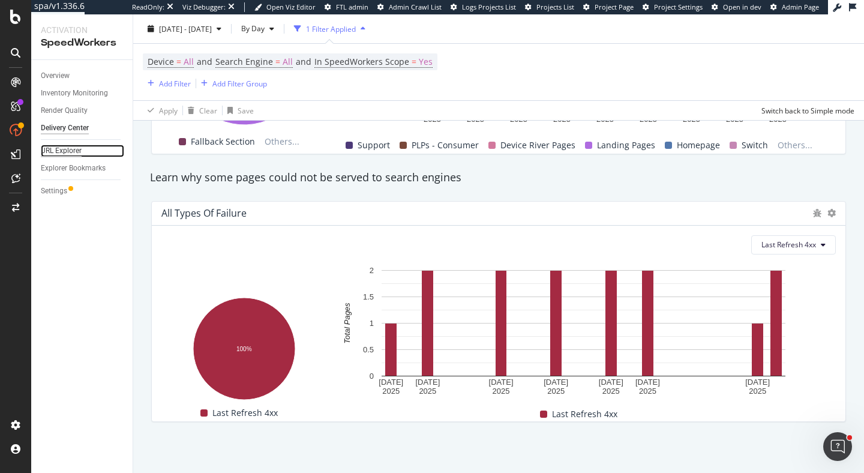
click at [62, 151] on div "URL Explorer" at bounding box center [61, 151] width 41 height 13
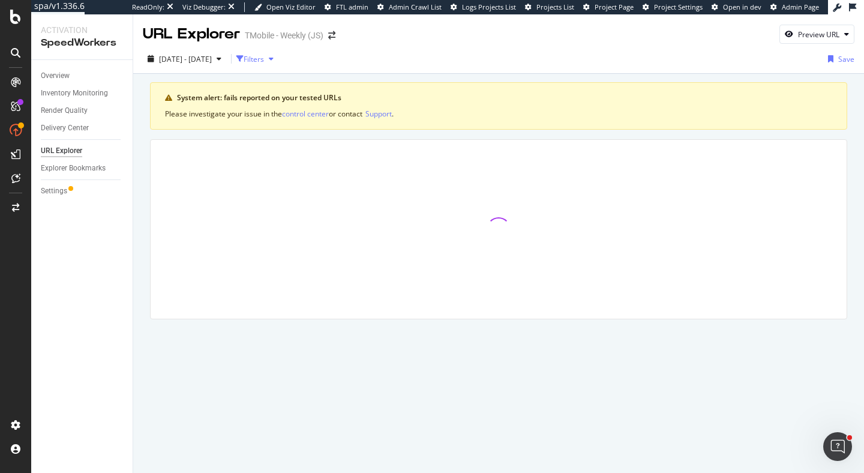
click at [264, 59] on div "Filters" at bounding box center [254, 59] width 20 height 10
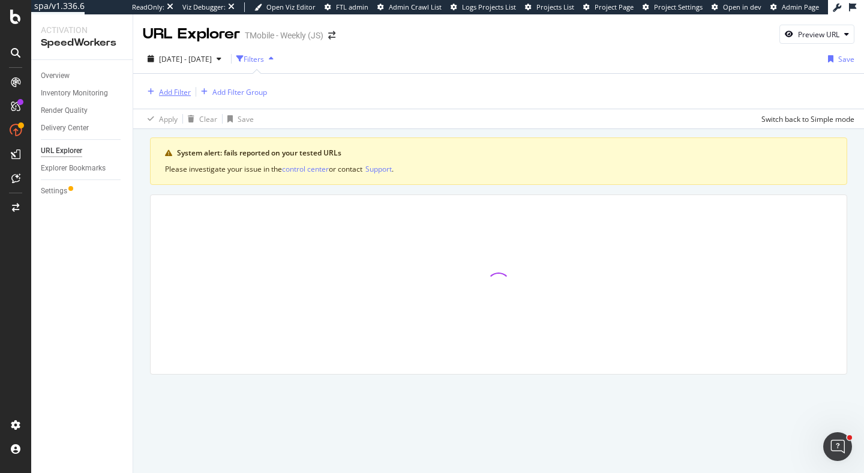
click at [176, 95] on div "Add Filter" at bounding box center [175, 92] width 32 height 10
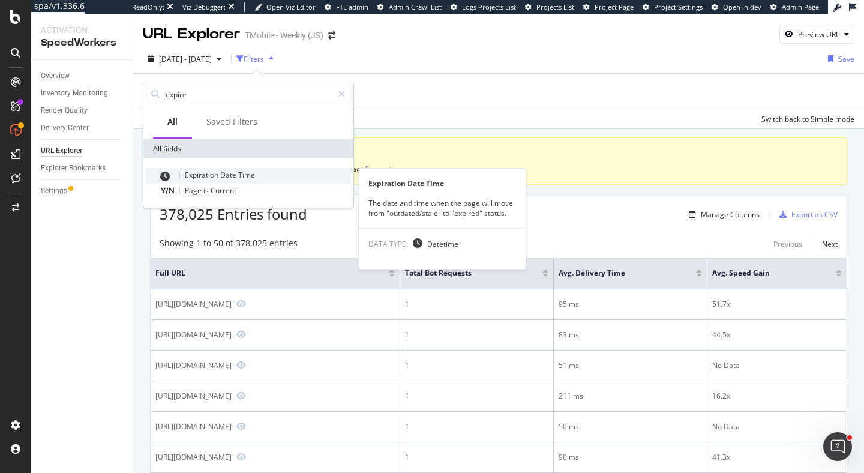
type input "expire"
click at [255, 175] on div "Expiration Date Time" at bounding box center [255, 176] width 191 height 16
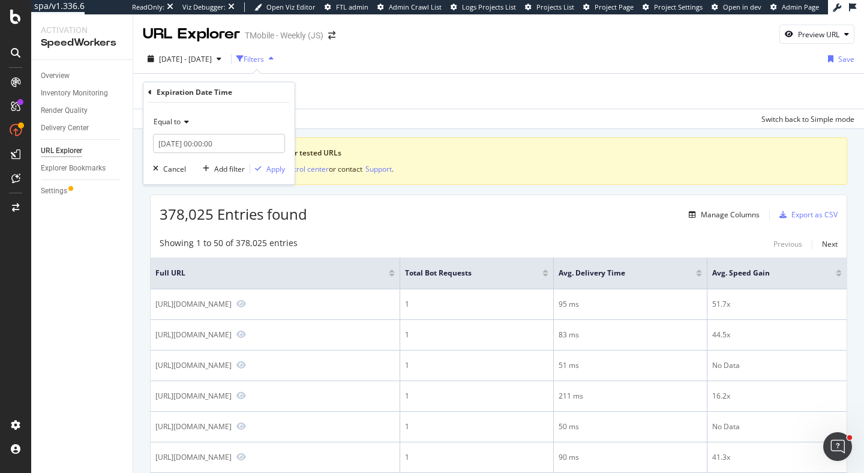
click at [169, 125] on span "Equal to" at bounding box center [167, 121] width 27 height 10
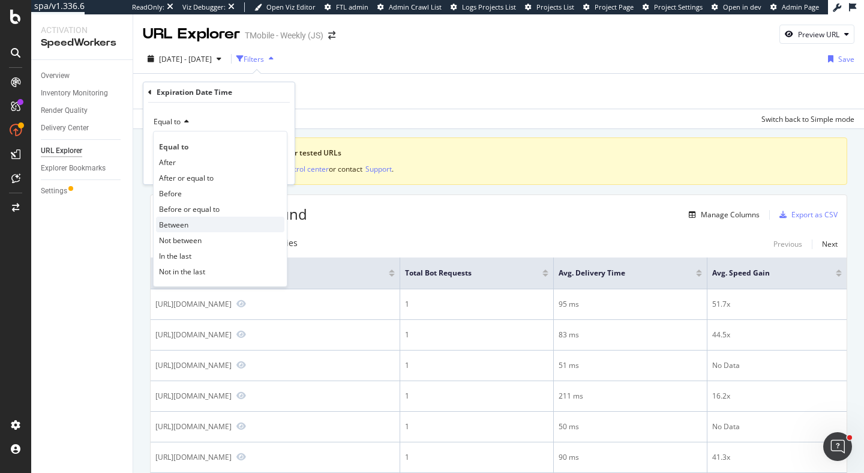
click at [203, 227] on div "Between" at bounding box center [220, 225] width 128 height 16
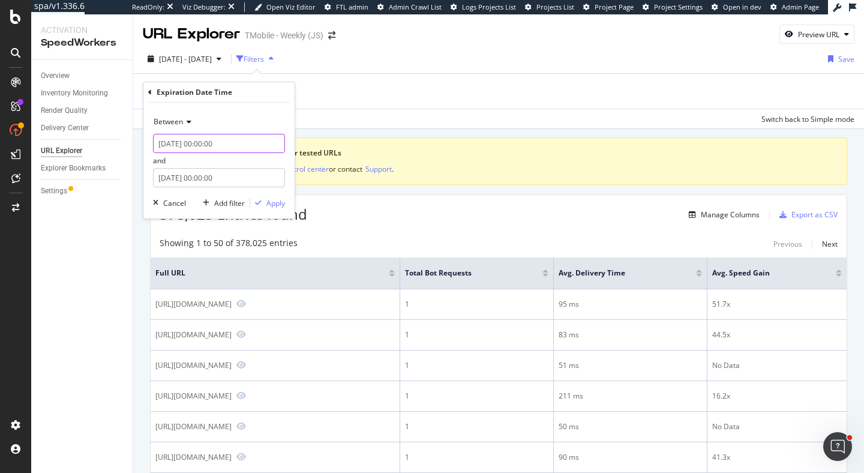
click at [201, 146] on input "2025-08-20 00:00:00" at bounding box center [219, 143] width 132 height 19
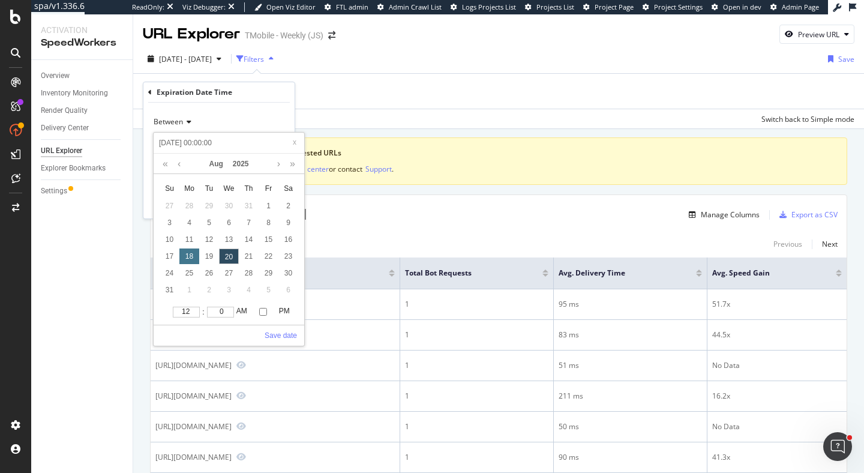
click at [189, 254] on div "18" at bounding box center [189, 256] width 20 height 16
type input "2025-08-18 00:00:00"
click at [272, 256] on div "22" at bounding box center [269, 256] width 20 height 16
type input "2025-08-22 00:00:00"
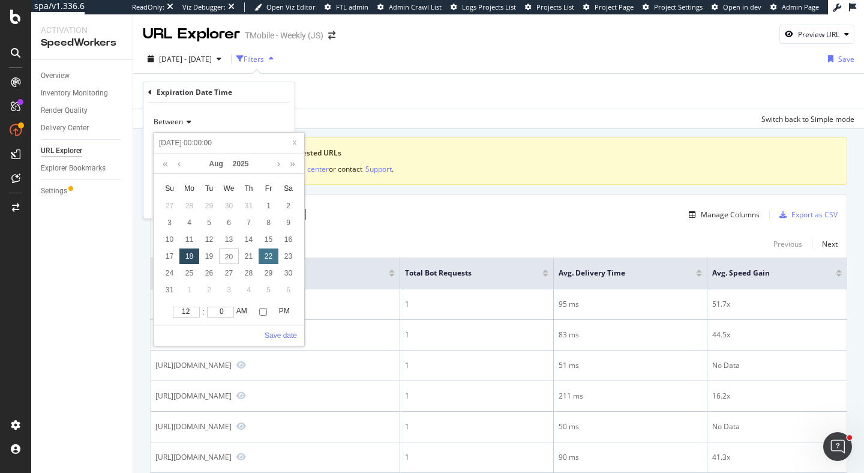
type input "2025-08-22 00:00:00"
click at [271, 331] on link "Save date" at bounding box center [281, 335] width 32 height 11
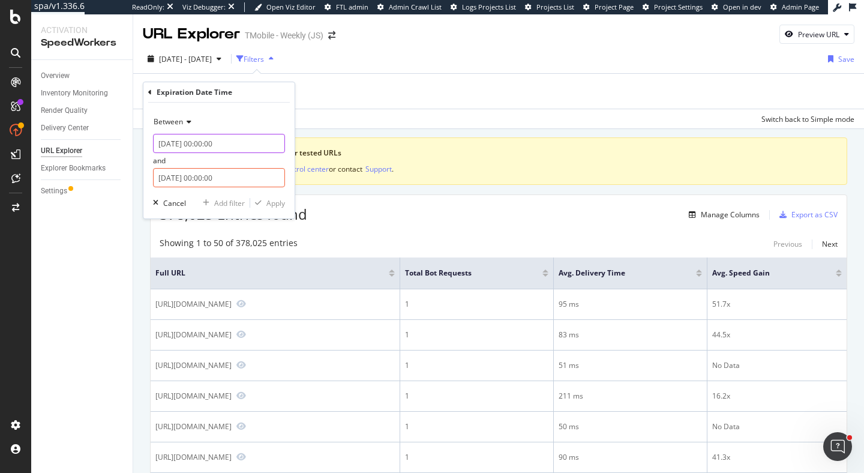
click at [192, 140] on input "2025-08-22 00:00:00" at bounding box center [219, 143] width 132 height 19
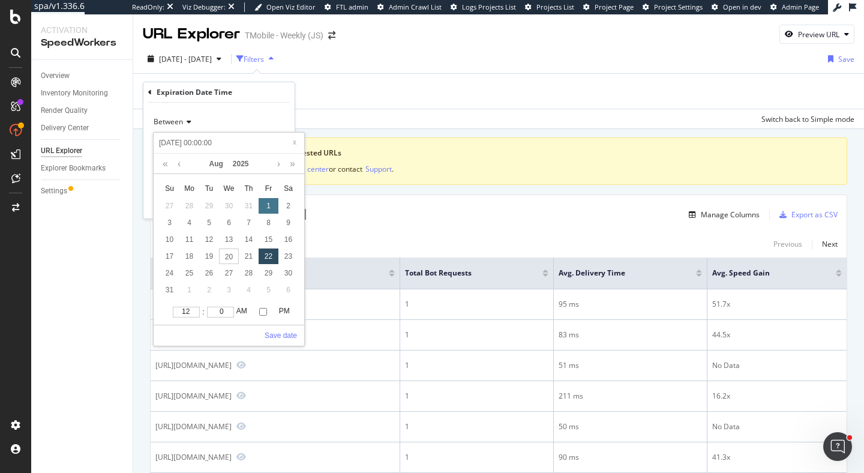
click at [267, 205] on div "1" at bounding box center [269, 206] width 20 height 16
type input "2025-08-01 00:00:00"
click at [279, 335] on link "Save date" at bounding box center [281, 335] width 32 height 11
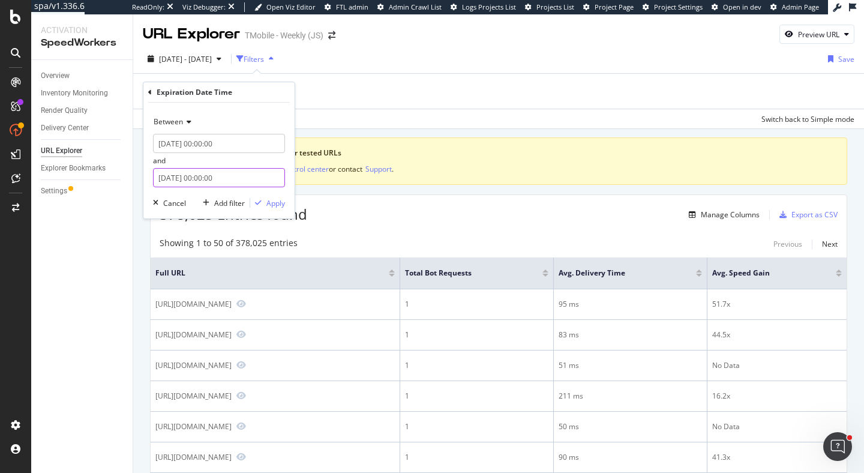
click at [203, 180] on input "2025-08-21 00:00:00" at bounding box center [219, 177] width 132 height 19
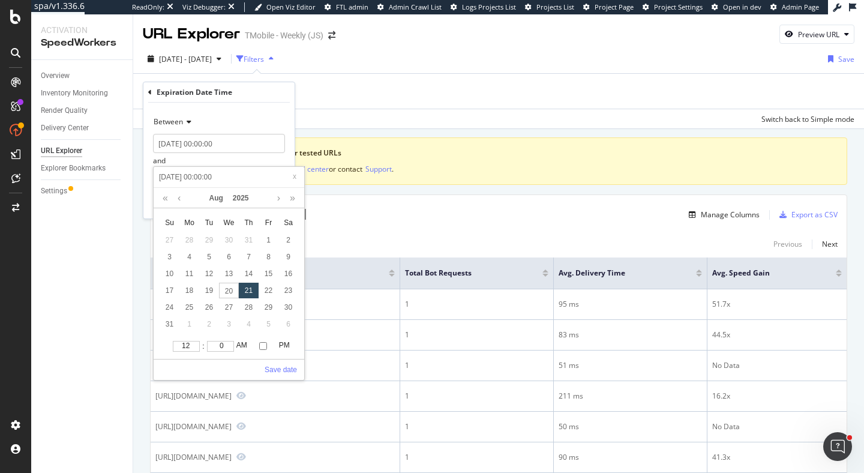
click at [248, 287] on div "21" at bounding box center [249, 291] width 20 height 16
click at [282, 373] on link "Save date" at bounding box center [281, 369] width 32 height 11
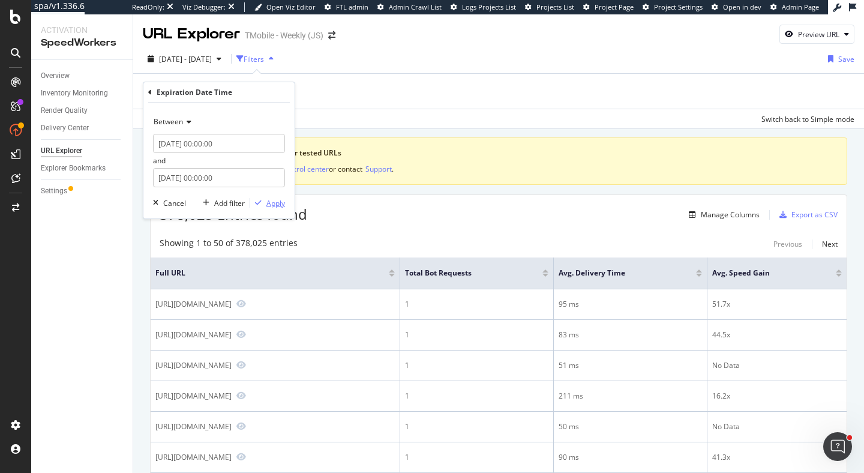
click at [276, 205] on div "Apply" at bounding box center [275, 203] width 19 height 10
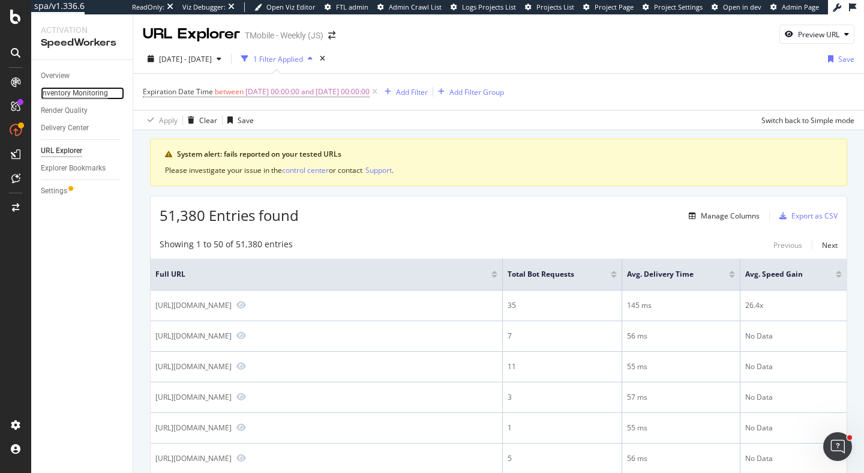
click at [74, 91] on div "Inventory Monitoring" at bounding box center [74, 93] width 67 height 13
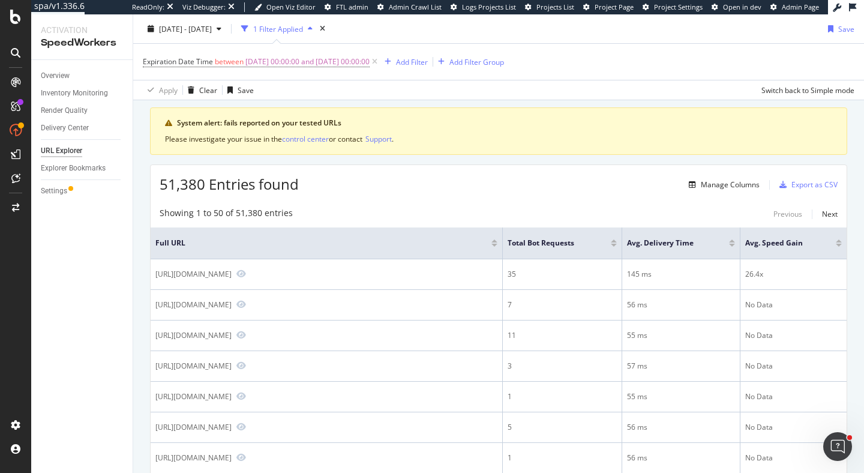
scroll to position [74, 0]
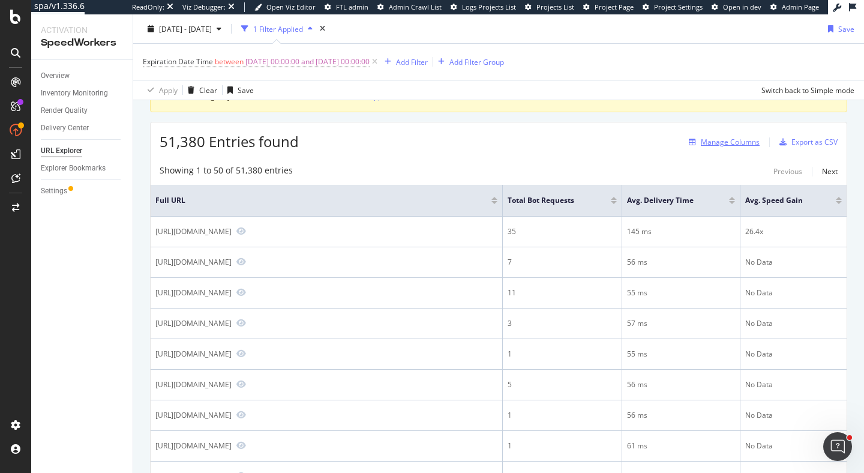
click at [709, 138] on div "Manage Columns" at bounding box center [730, 142] width 59 height 10
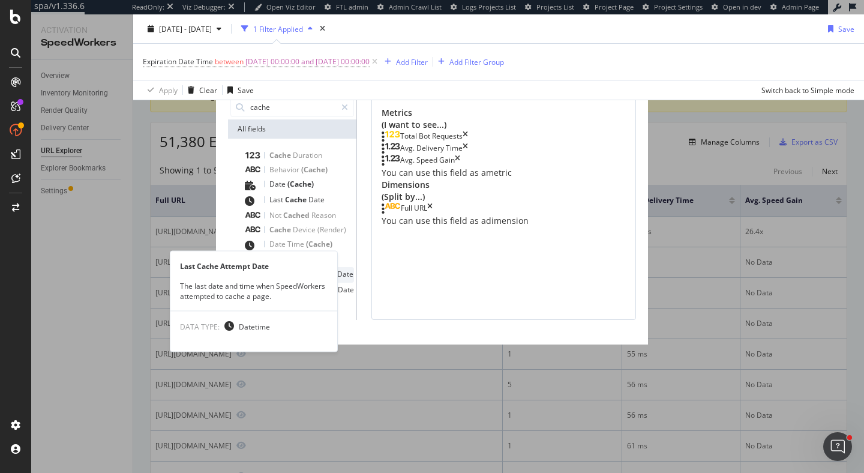
type input "cache"
click at [313, 280] on div "Last Cache Attempt Date" at bounding box center [299, 275] width 109 height 16
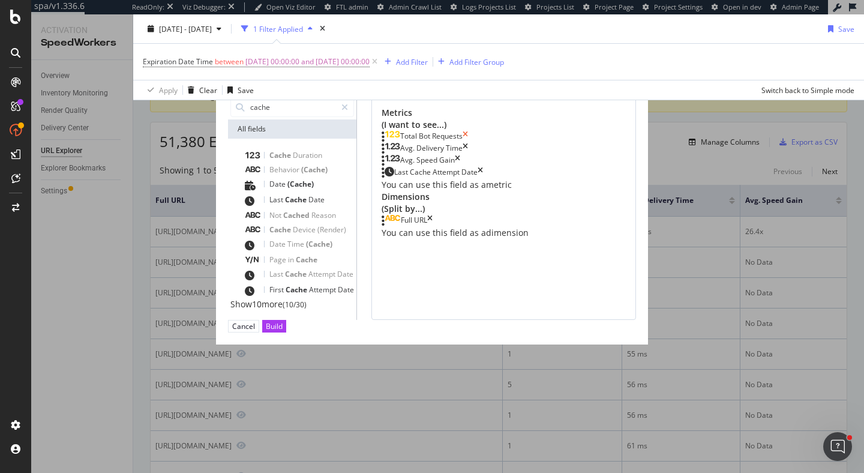
click at [468, 139] on icon "times" at bounding box center [465, 137] width 5 height 12
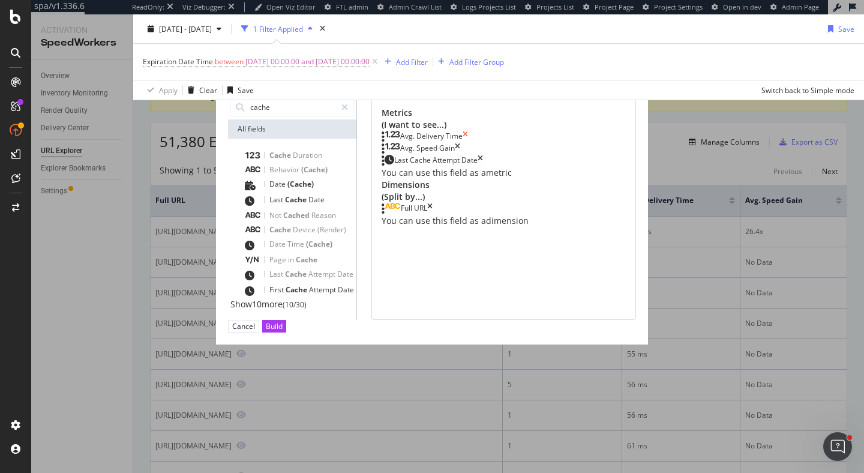
click at [468, 137] on icon "times" at bounding box center [465, 137] width 5 height 12
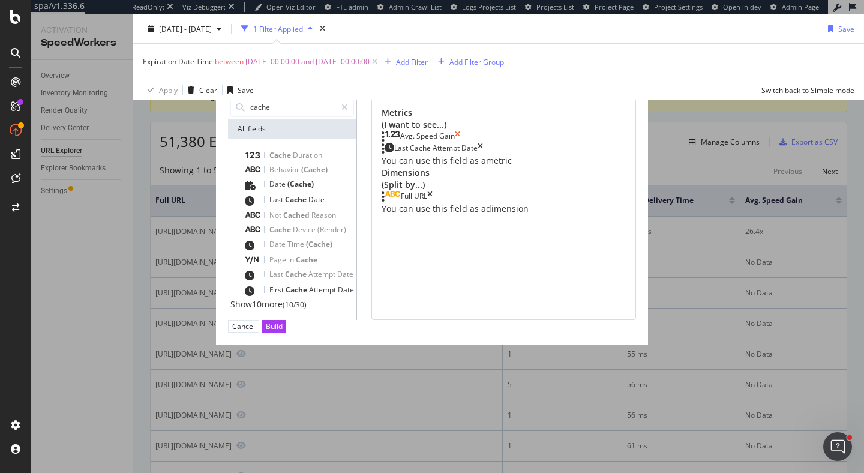
click at [460, 137] on icon "times" at bounding box center [457, 137] width 5 height 12
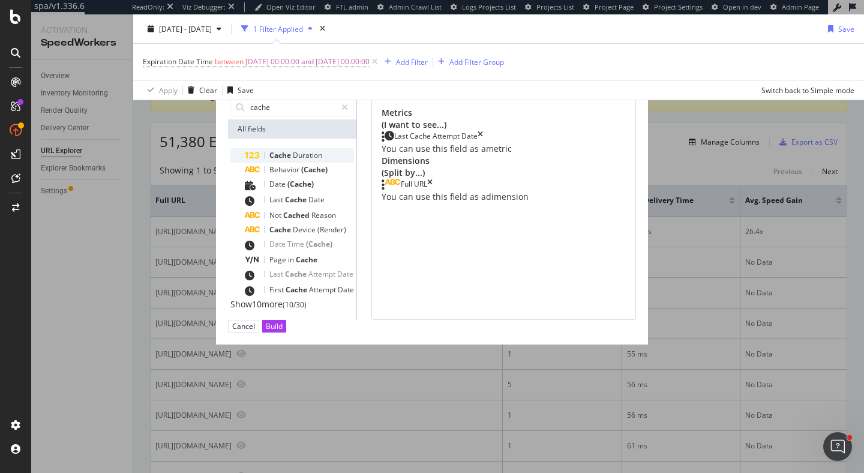
click at [326, 160] on div "Cache Duration" at bounding box center [299, 155] width 109 height 14
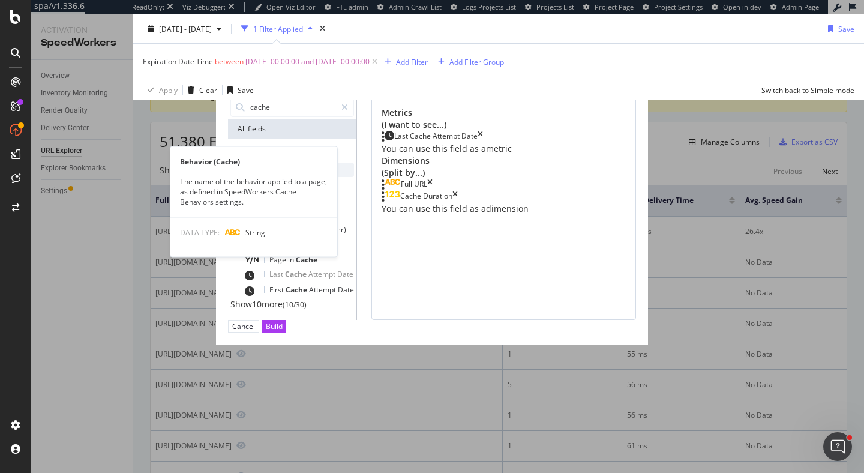
click at [325, 170] on div "Behavior (Cache)" at bounding box center [299, 170] width 109 height 14
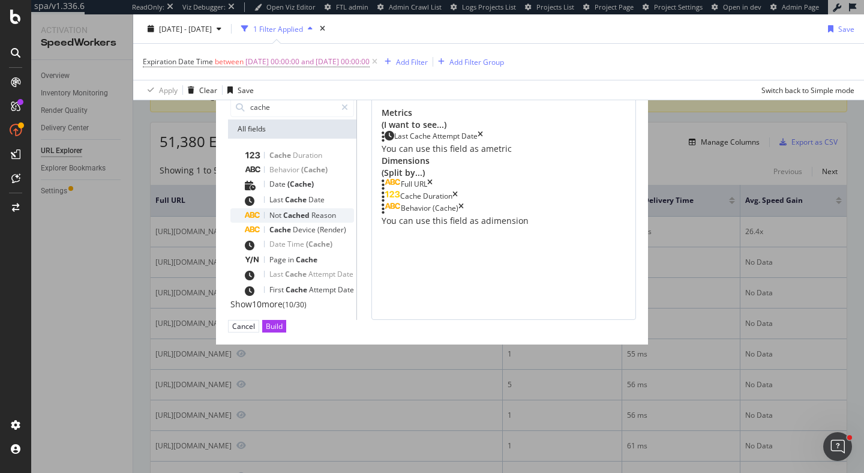
click at [322, 218] on div "Not Cached Reason" at bounding box center [299, 215] width 109 height 14
click at [283, 331] on div "Build" at bounding box center [274, 326] width 17 height 10
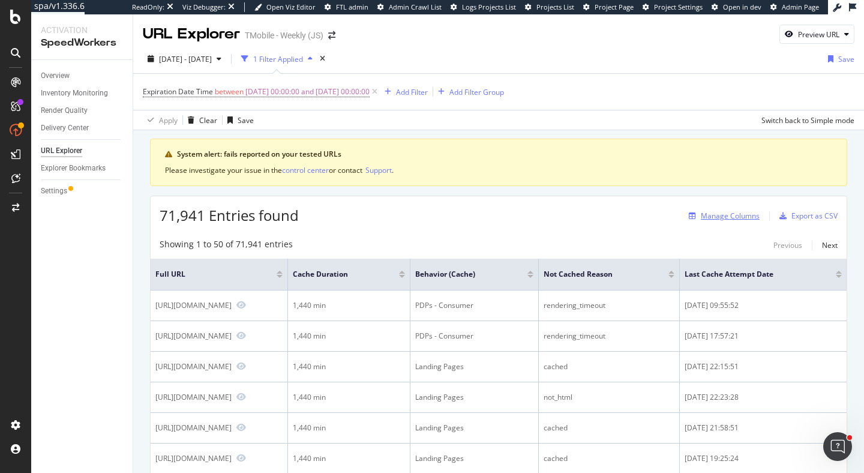
click at [718, 218] on div "Manage Columns" at bounding box center [730, 216] width 59 height 10
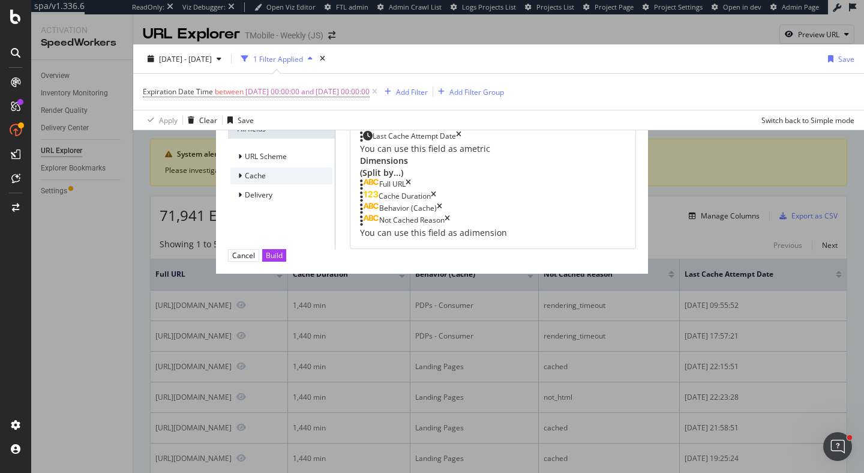
click at [238, 175] on icon "modal" at bounding box center [240, 175] width 4 height 7
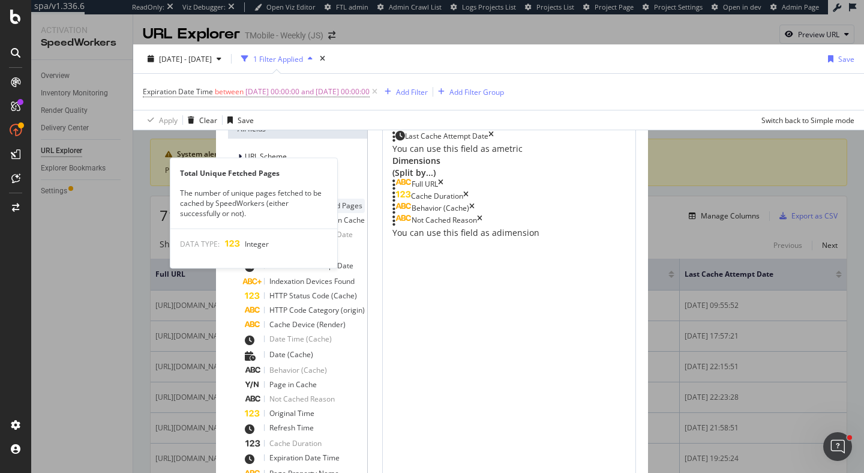
scroll to position [24, 0]
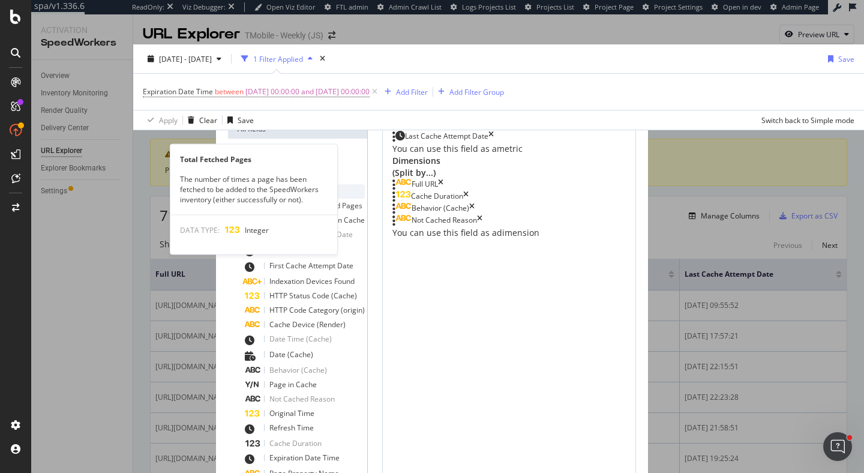
click at [269, 186] on span "Total Fetched Pages" at bounding box center [302, 191] width 67 height 10
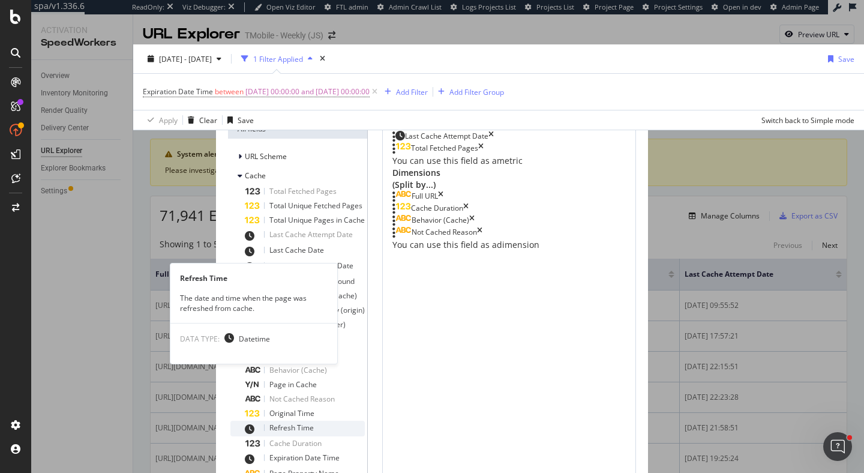
scroll to position [141, 0]
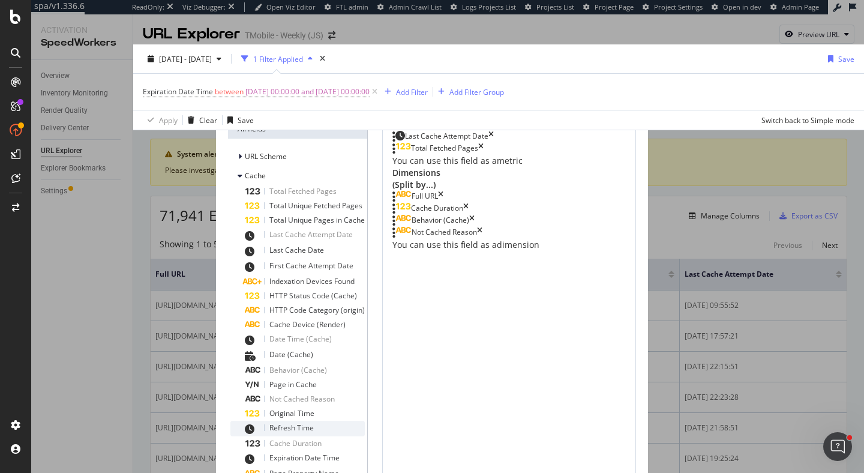
click at [283, 421] on div "Refresh Time" at bounding box center [305, 429] width 120 height 16
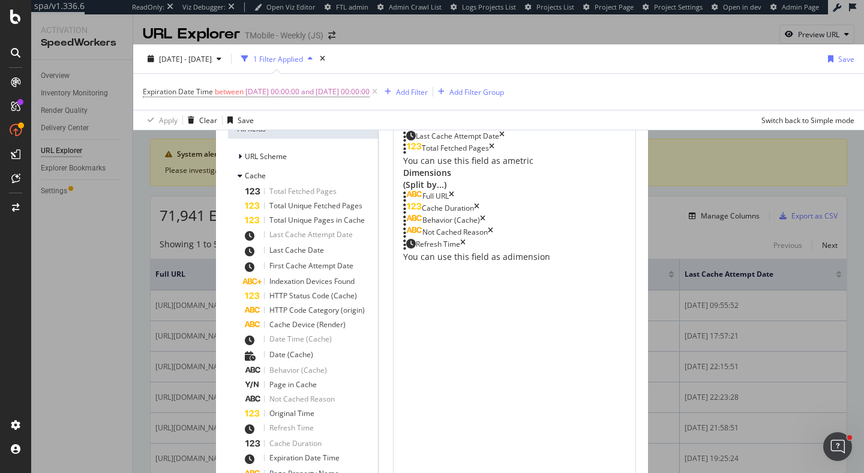
scroll to position [0, 0]
click at [230, 171] on div "Cache" at bounding box center [302, 175] width 145 height 17
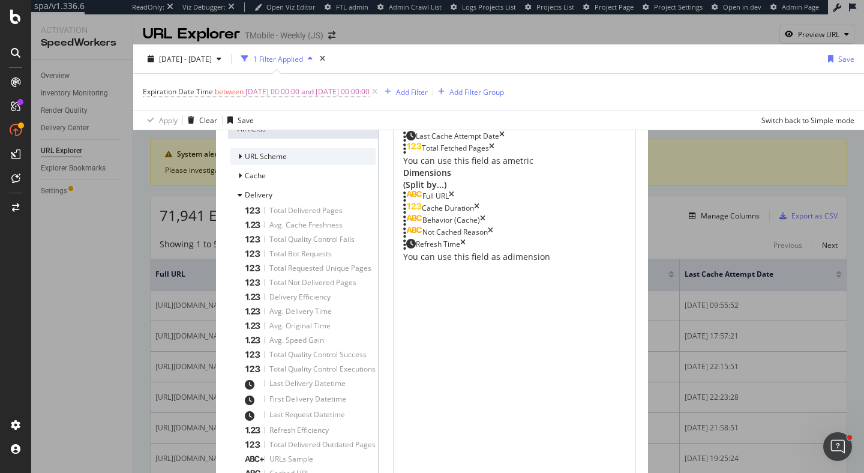
click at [238, 158] on icon "modal" at bounding box center [240, 156] width 4 height 7
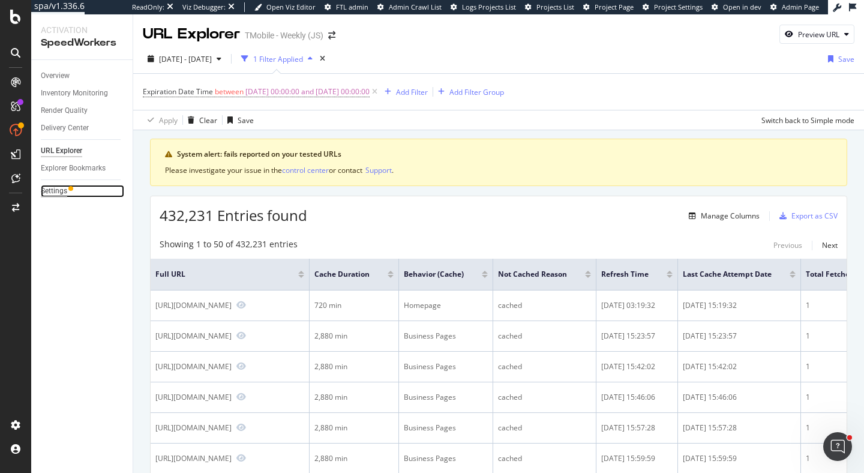
click at [49, 194] on div "Settings" at bounding box center [54, 191] width 26 height 13
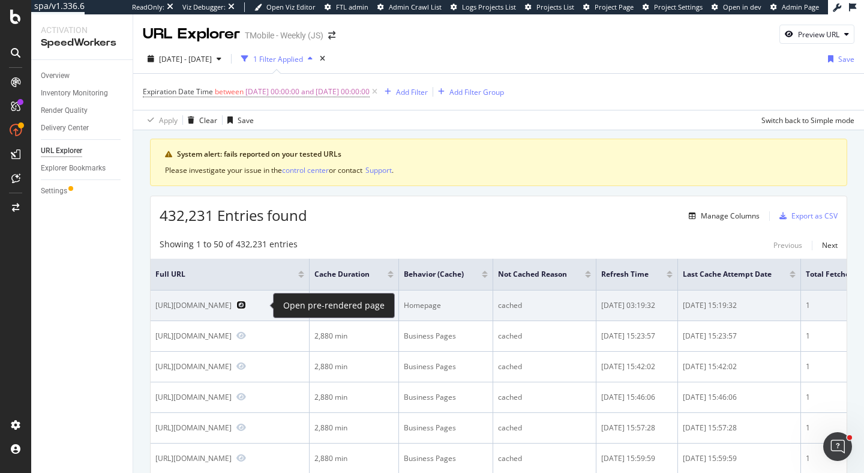
click at [246, 307] on icon "Preview https://www.t-mobile.com/?&" at bounding box center [241, 305] width 10 height 8
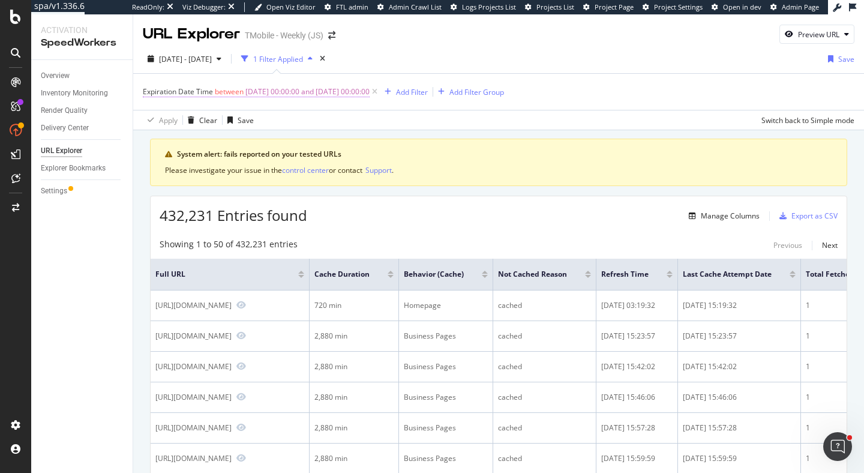
click at [322, 92] on span "2025-08-01 00:00:00 and 2025-08-21 00:00:00" at bounding box center [307, 91] width 124 height 17
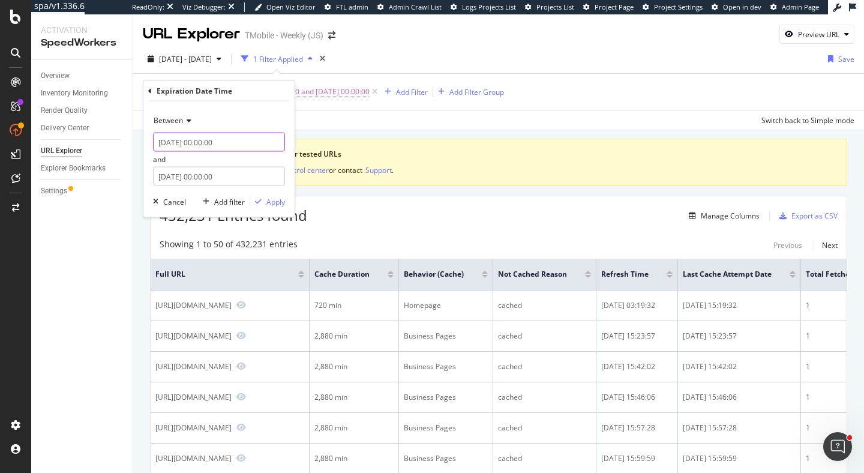
click at [207, 141] on input "2025-08-01 00:00:00" at bounding box center [219, 142] width 132 height 19
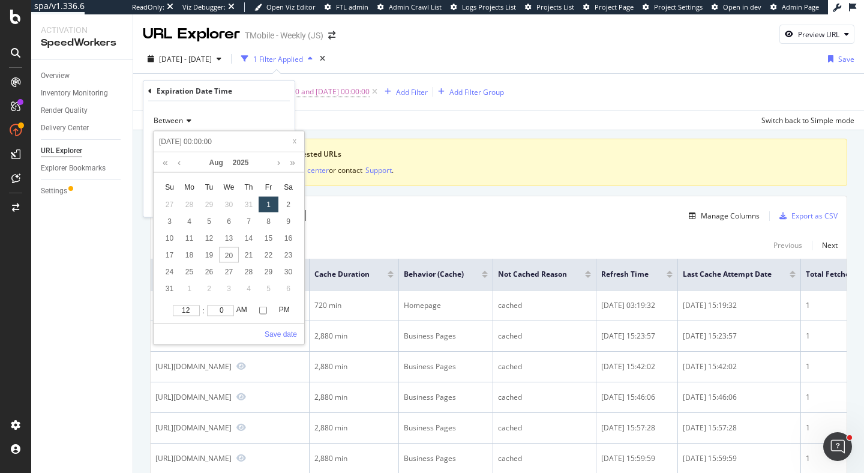
click at [178, 119] on span "Between" at bounding box center [168, 120] width 29 height 10
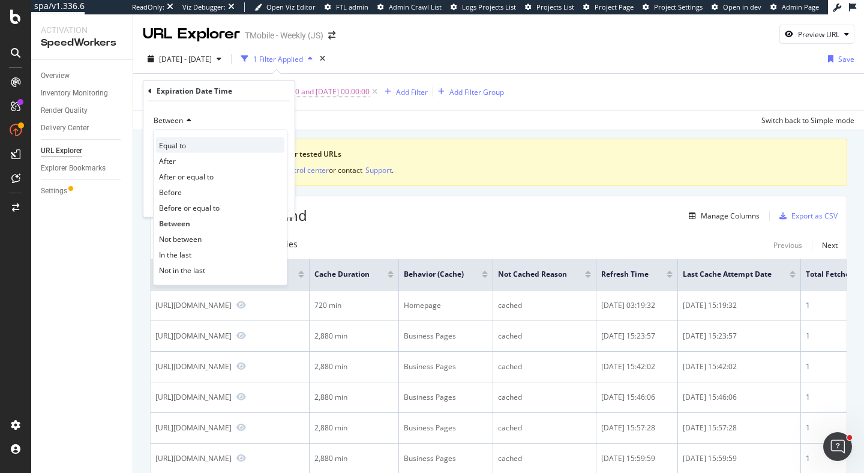
click at [196, 146] on div "Equal to" at bounding box center [220, 145] width 128 height 16
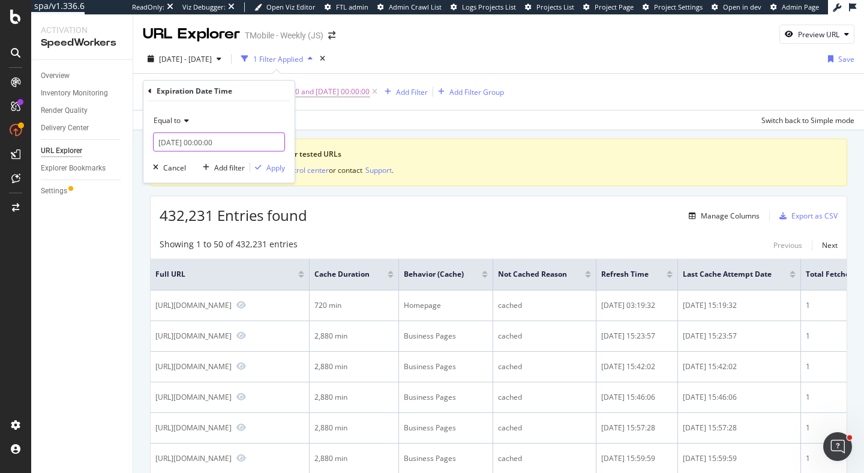
click at [211, 136] on input "2025-08-21 00:00:00" at bounding box center [219, 142] width 132 height 19
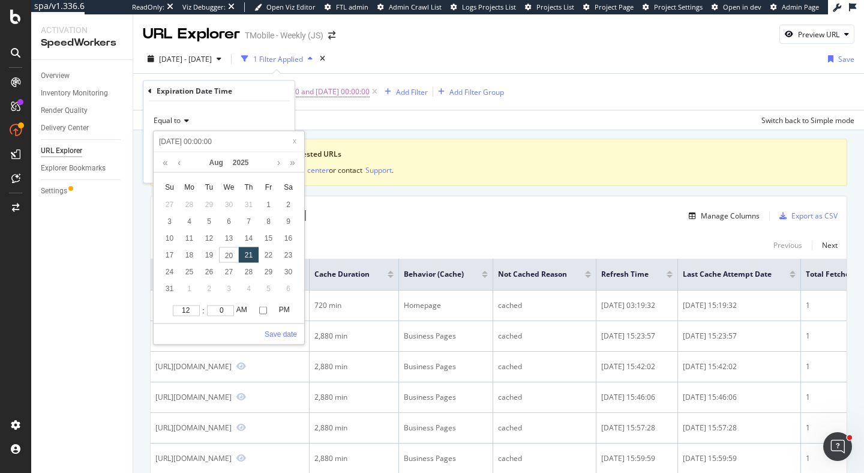
click at [249, 254] on div "21" at bounding box center [249, 255] width 20 height 16
click at [288, 333] on link "Save date" at bounding box center [281, 333] width 32 height 11
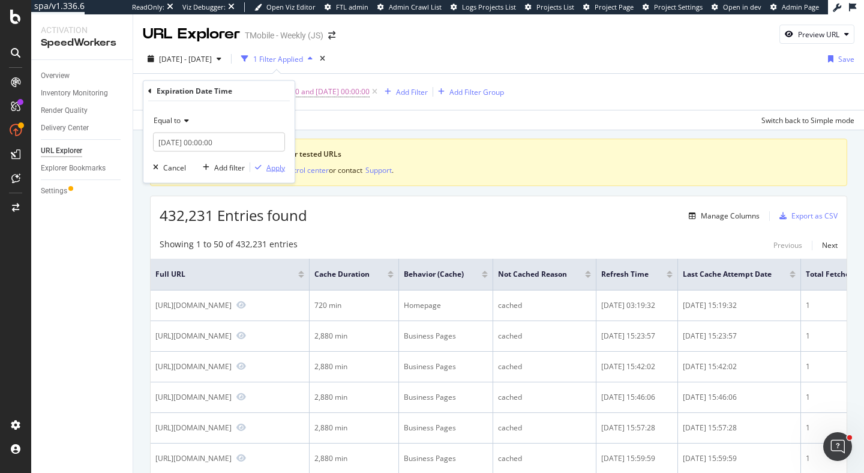
click at [271, 173] on button "Apply" at bounding box center [267, 167] width 35 height 12
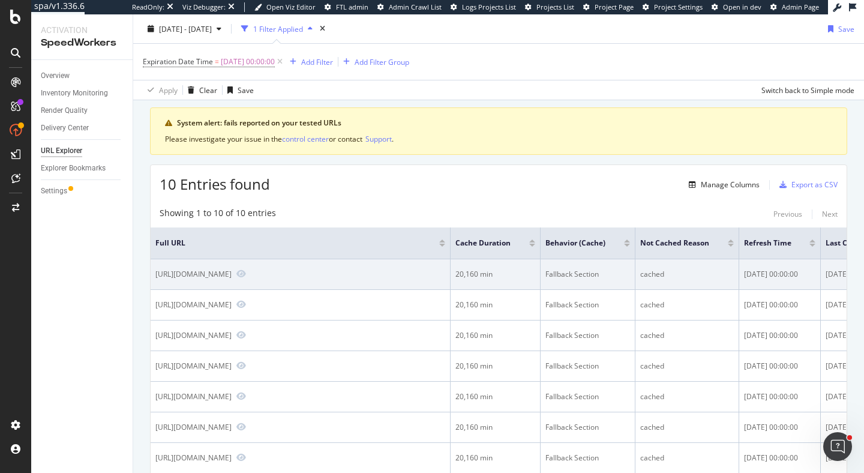
scroll to position [0, 203]
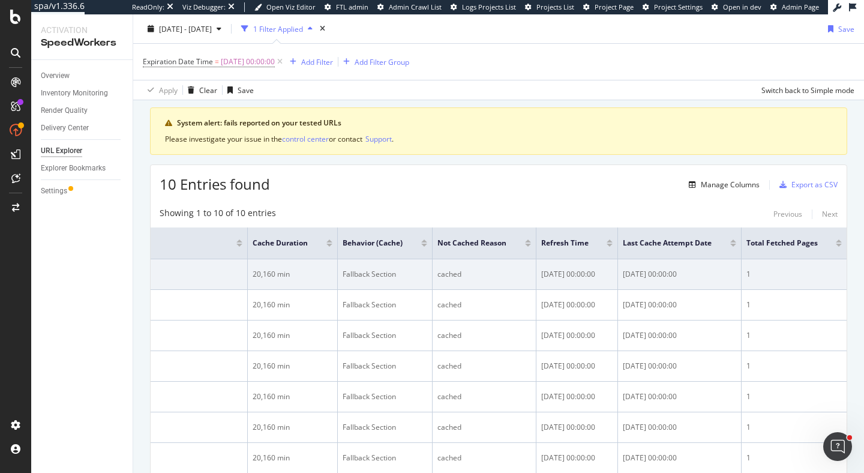
drag, startPoint x: 566, startPoint y: 284, endPoint x: 667, endPoint y: 291, distance: 101.1
click at [667, 290] on tr "https://www.t-mobile.com/membership?ScCid=bcc0a3b6-255a-40dc-bc50-3d70e2ee2586 …" at bounding box center [397, 274] width 899 height 31
click at [667, 290] on td "2025-07-31 00:00:00" at bounding box center [680, 274] width 124 height 31
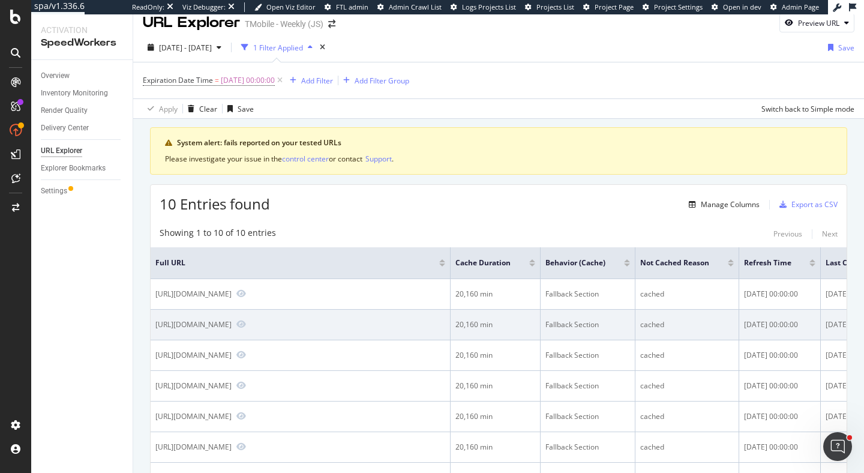
scroll to position [0, 0]
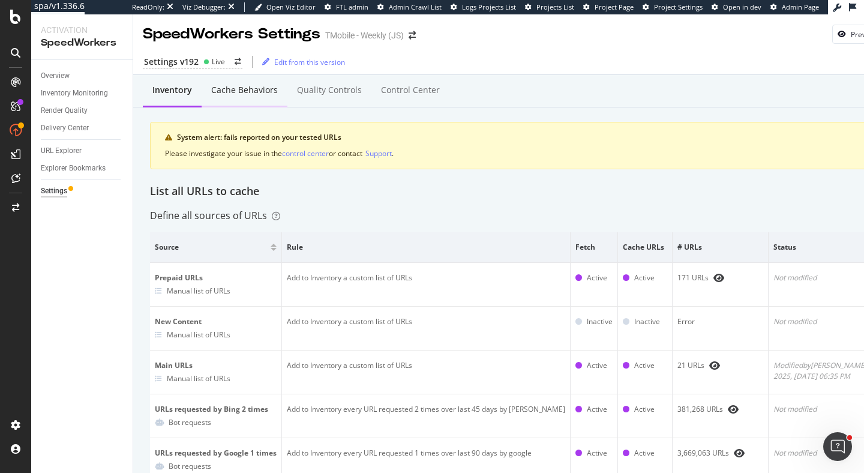
click at [253, 85] on div "Cache behaviors" at bounding box center [244, 90] width 67 height 12
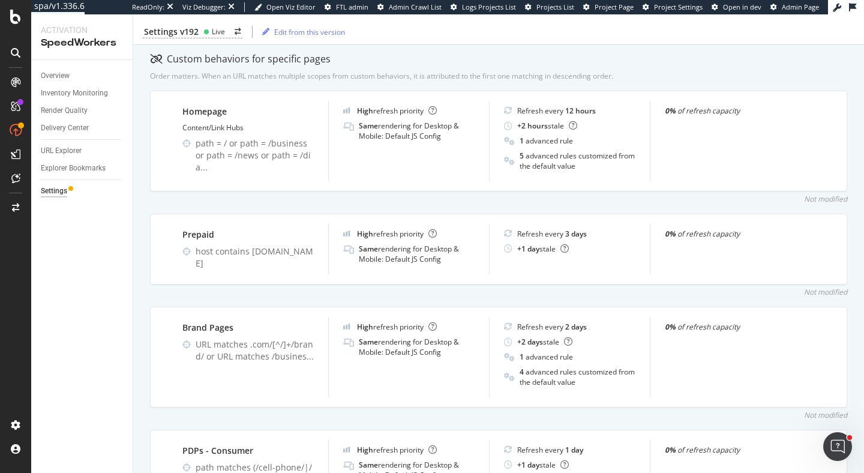
scroll to position [366, 0]
